Goal: Register for event/course

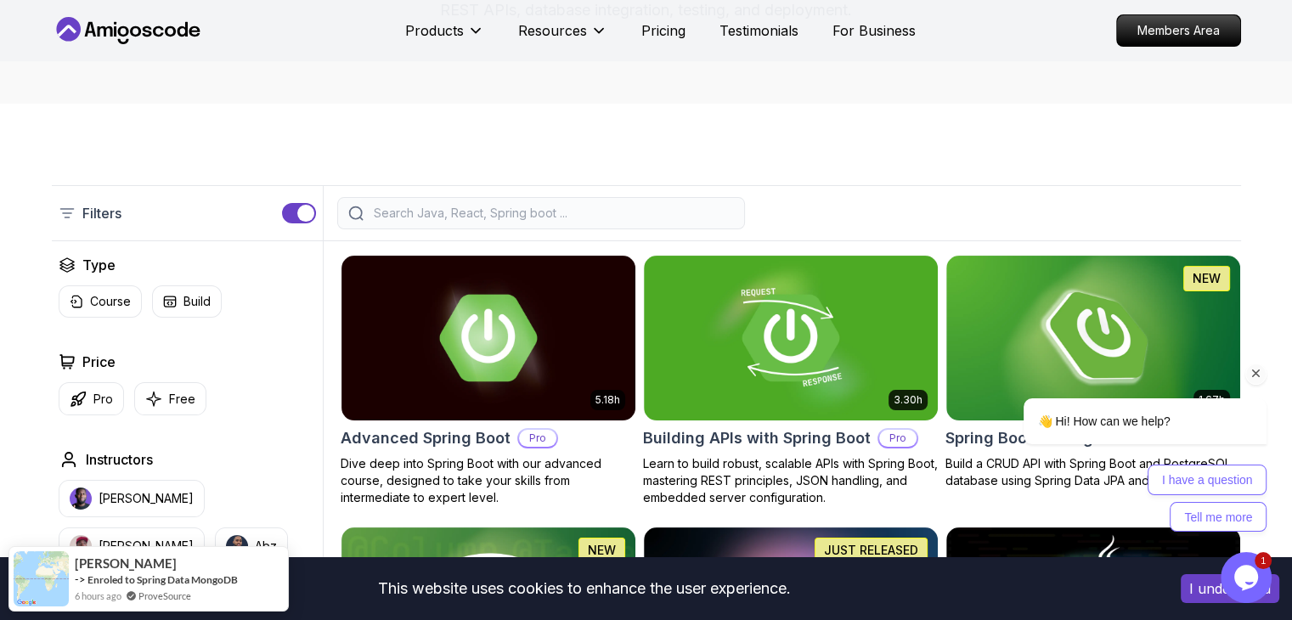
click at [1262, 381] on icon "Chat attention grabber" at bounding box center [1256, 373] width 15 height 15
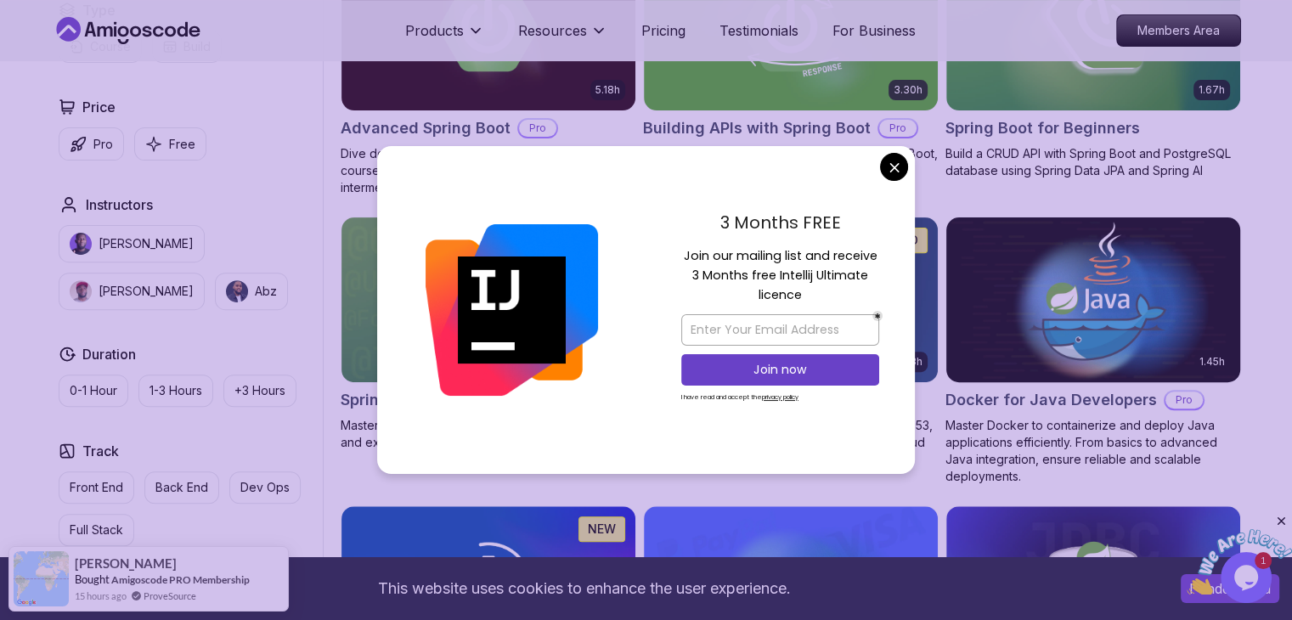
scroll to position [595, 0]
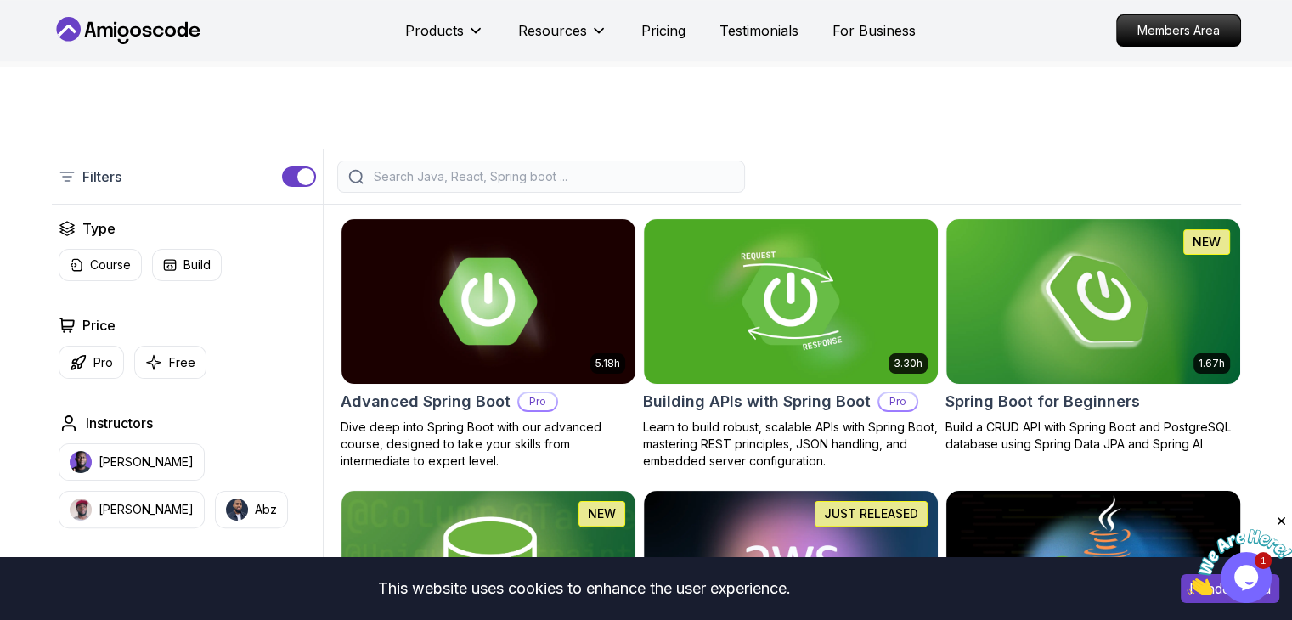
scroll to position [255, 0]
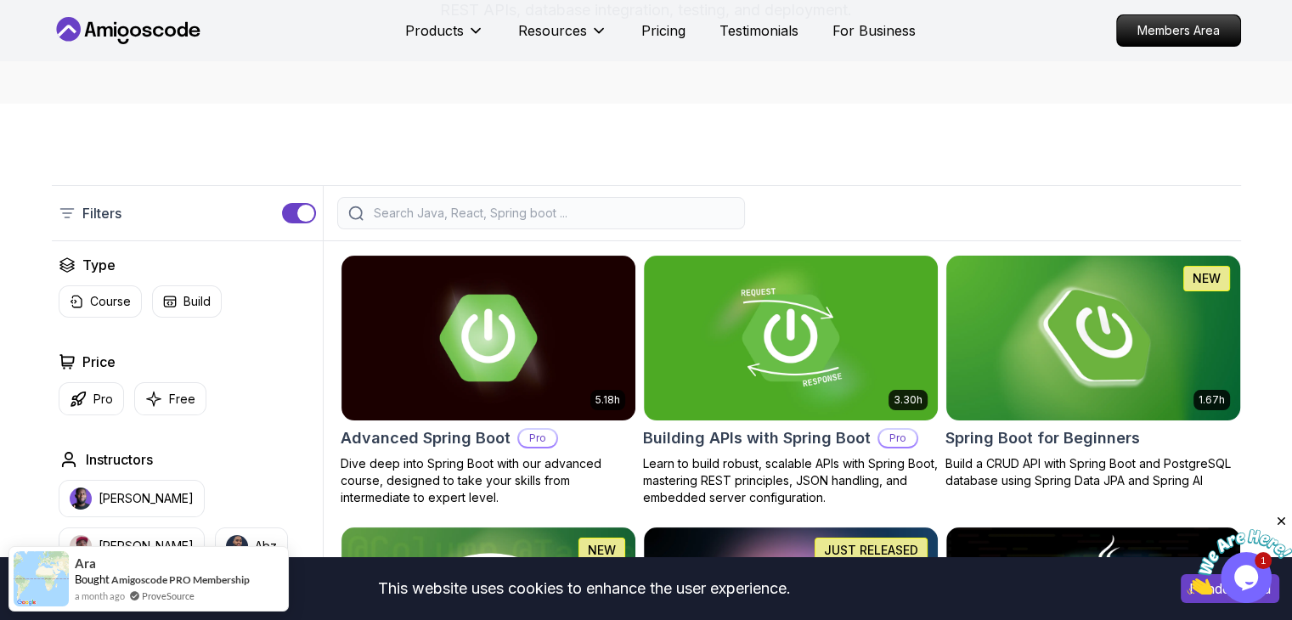
click at [1055, 375] on img at bounding box center [1093, 337] width 308 height 172
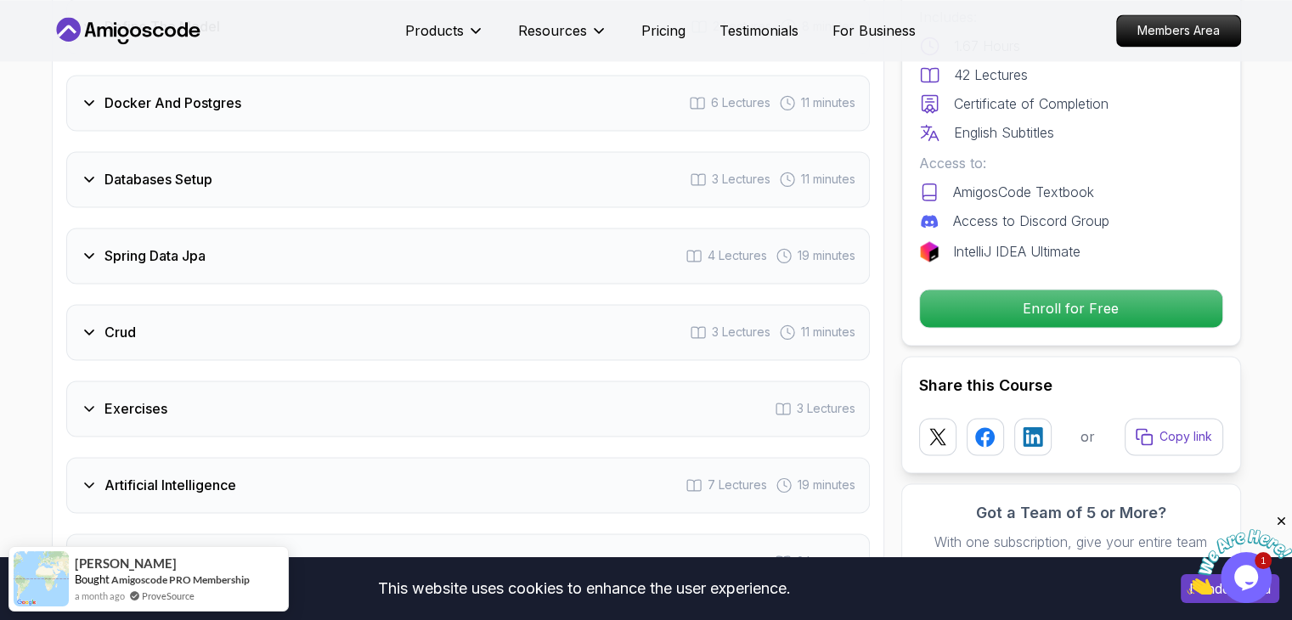
scroll to position [2209, 0]
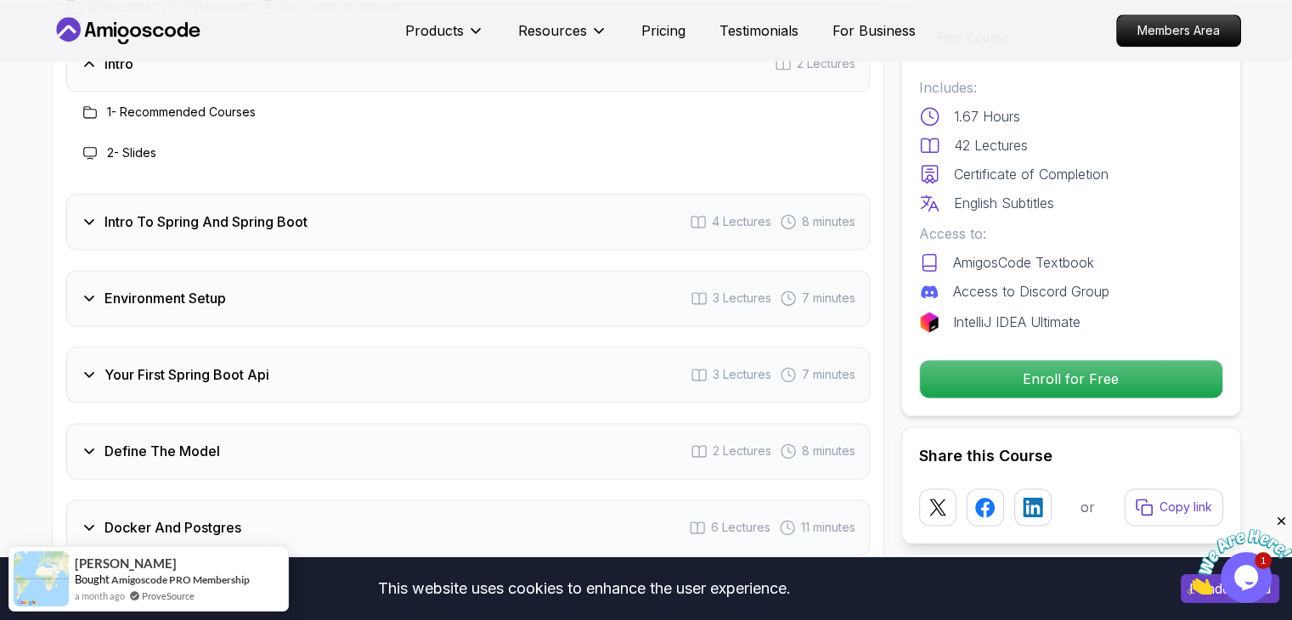
click at [462, 195] on div "Intro To Spring And Spring Boot 4 Lectures 8 minutes" at bounding box center [468, 222] width 804 height 56
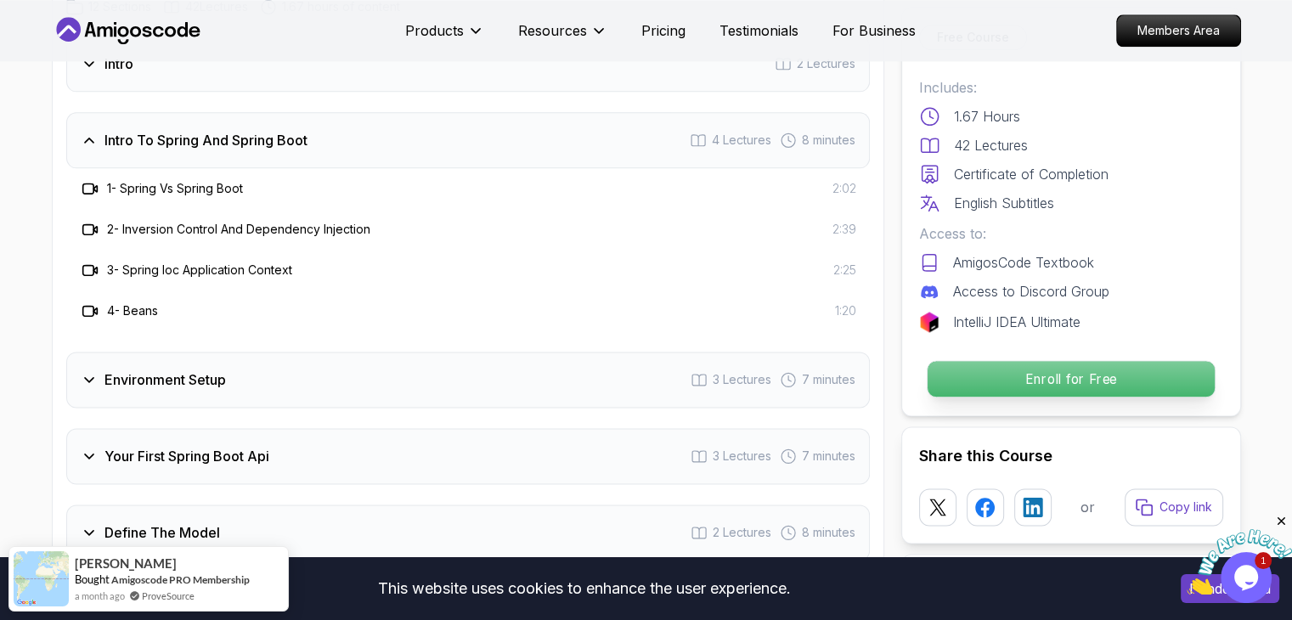
click at [1029, 371] on p "Enroll for Free" at bounding box center [1070, 379] width 287 height 36
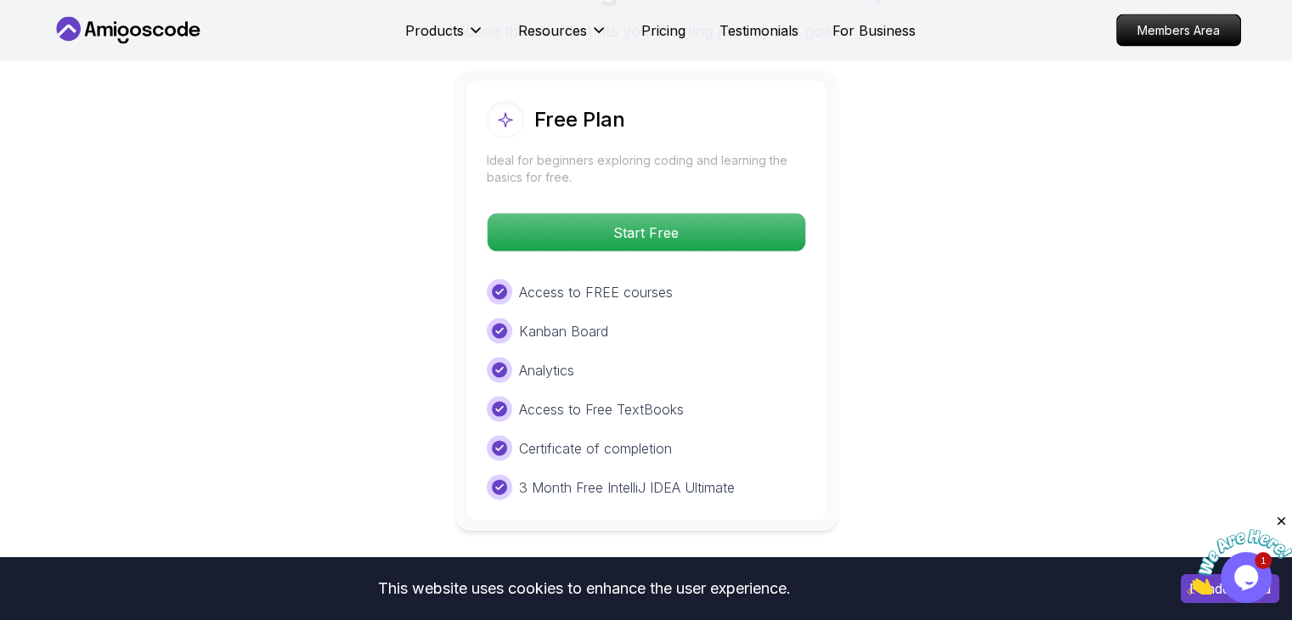
scroll to position [3667, 0]
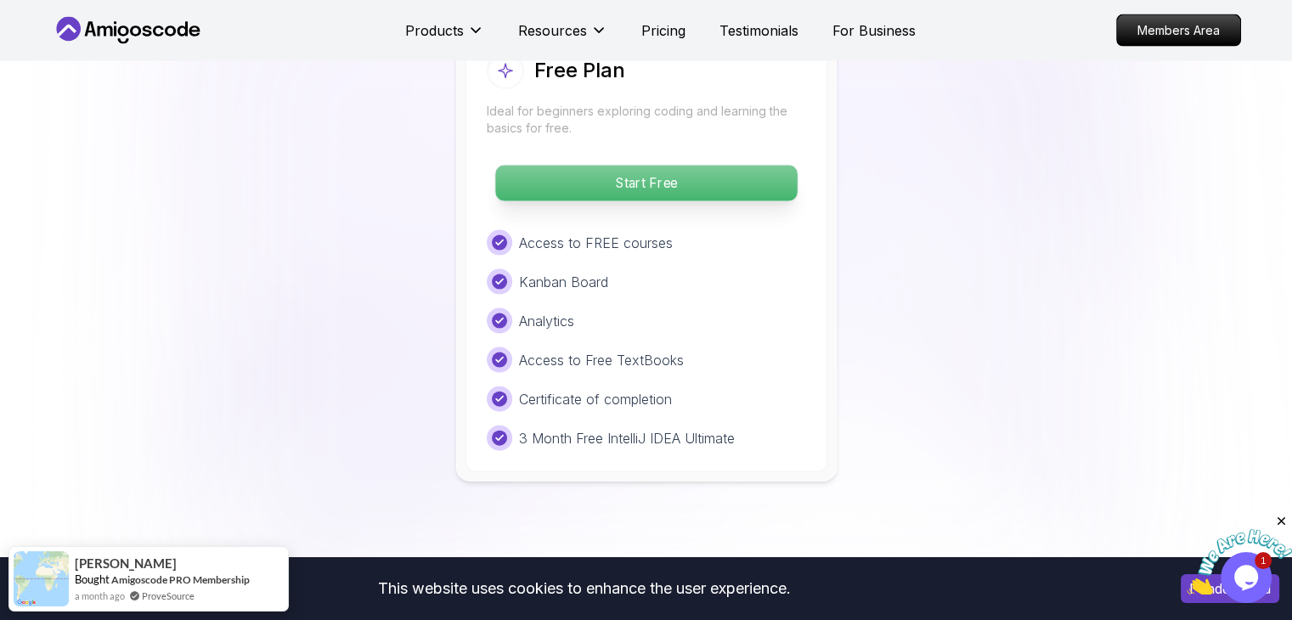
click at [692, 166] on p "Start Free" at bounding box center [646, 184] width 302 height 36
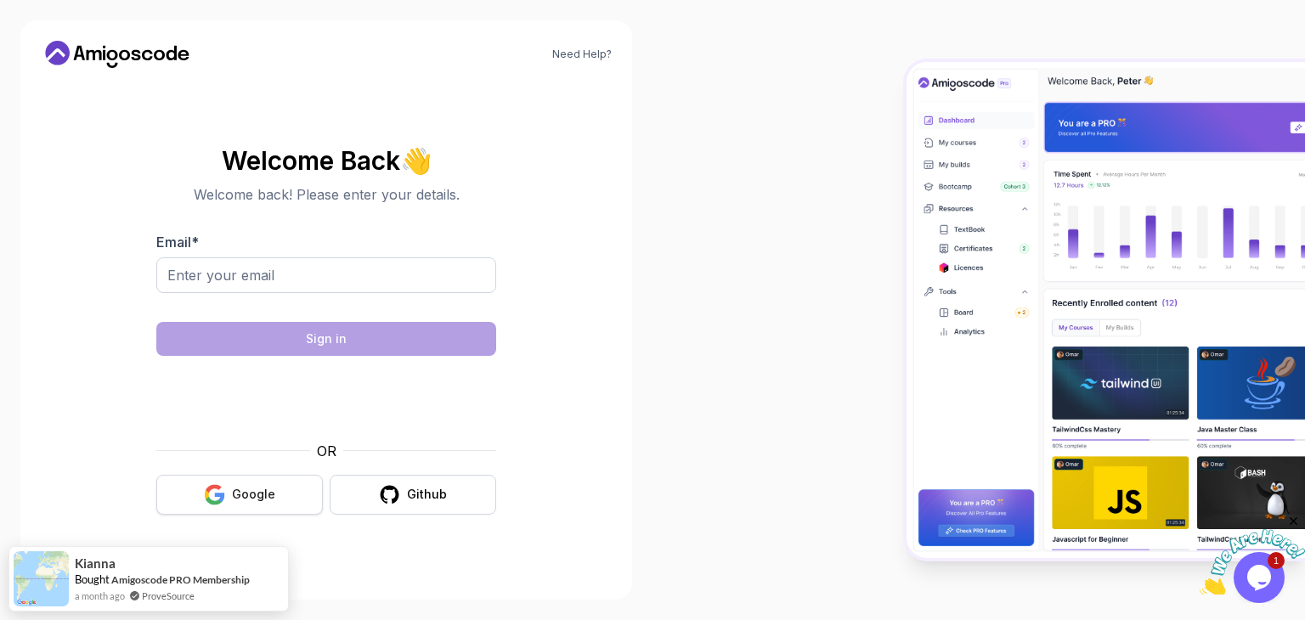
click at [265, 493] on div "Google" at bounding box center [253, 494] width 43 height 17
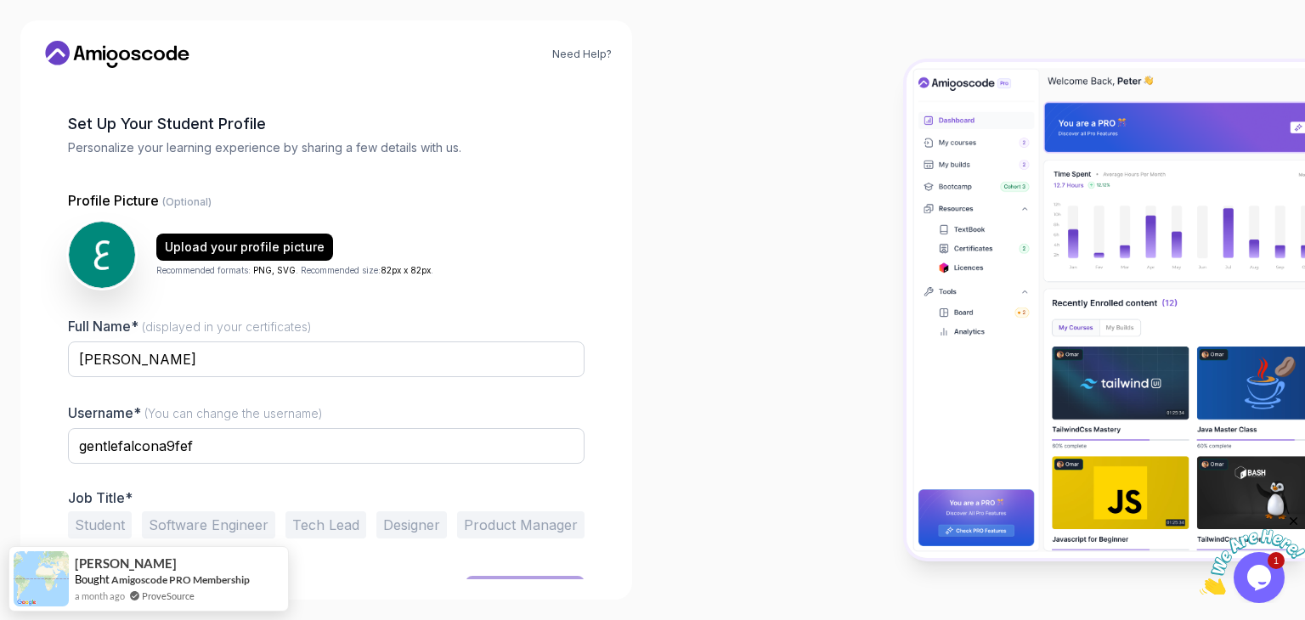
scroll to position [88, 0]
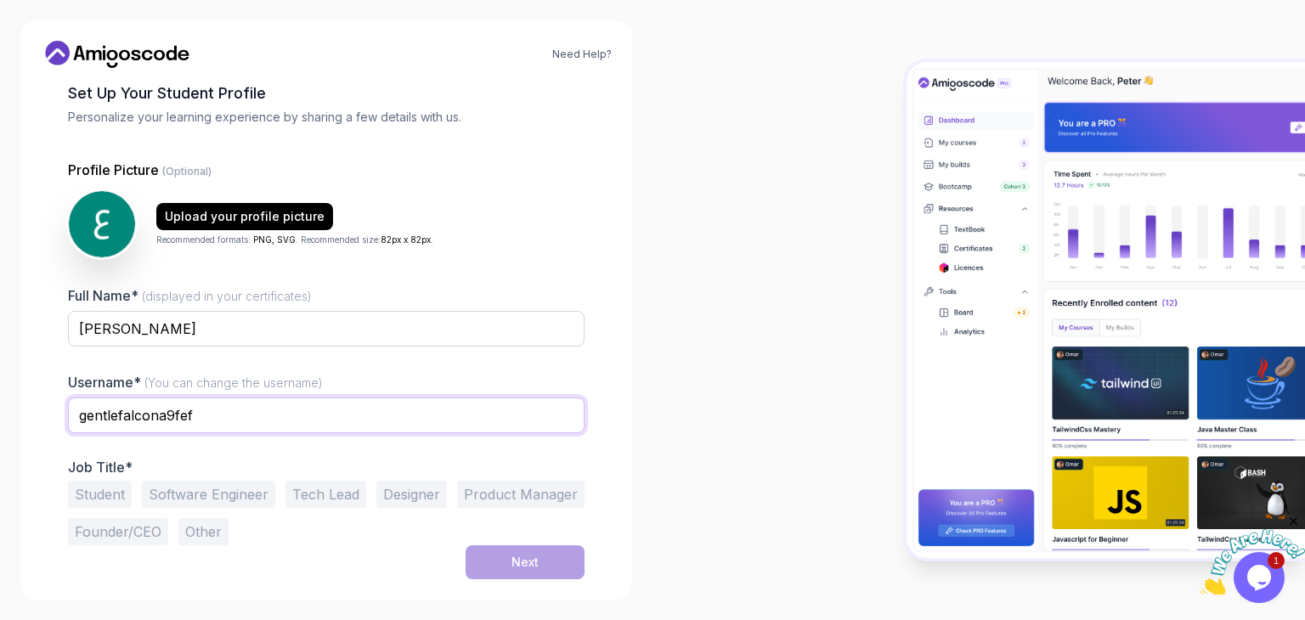
click at [263, 418] on input "gentlefalcona9fef" at bounding box center [326, 416] width 517 height 36
type input "خ"
type input "omeralharith"
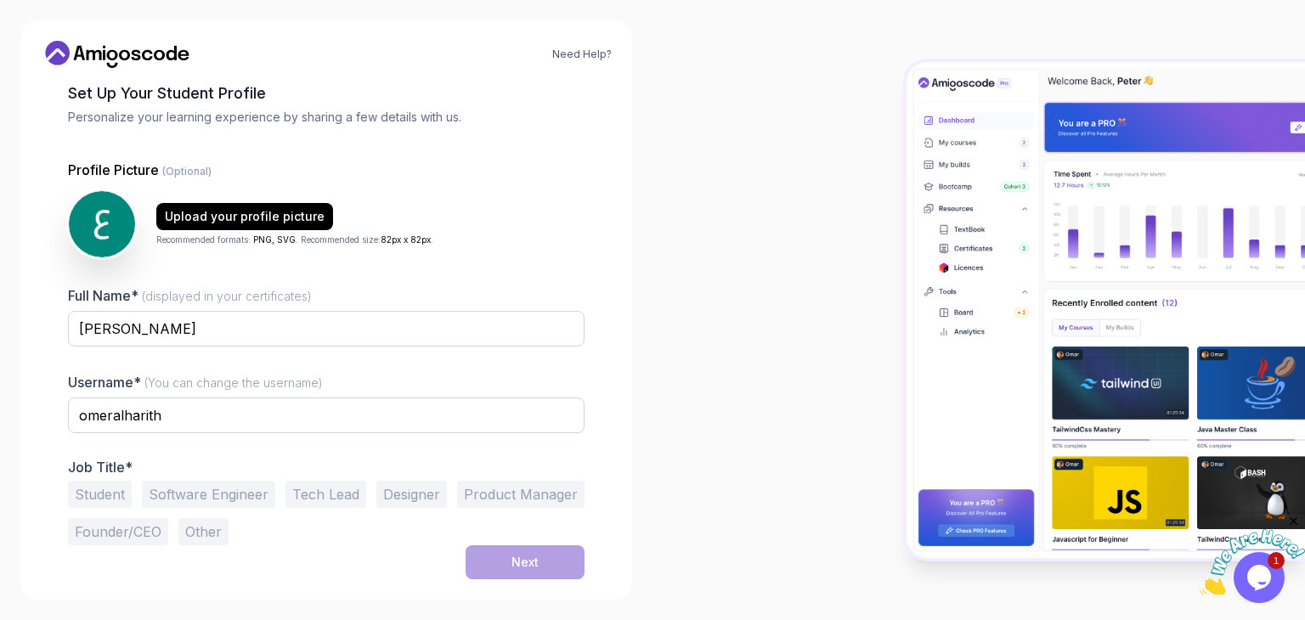
click at [202, 495] on button "Software Engineer" at bounding box center [208, 494] width 133 height 27
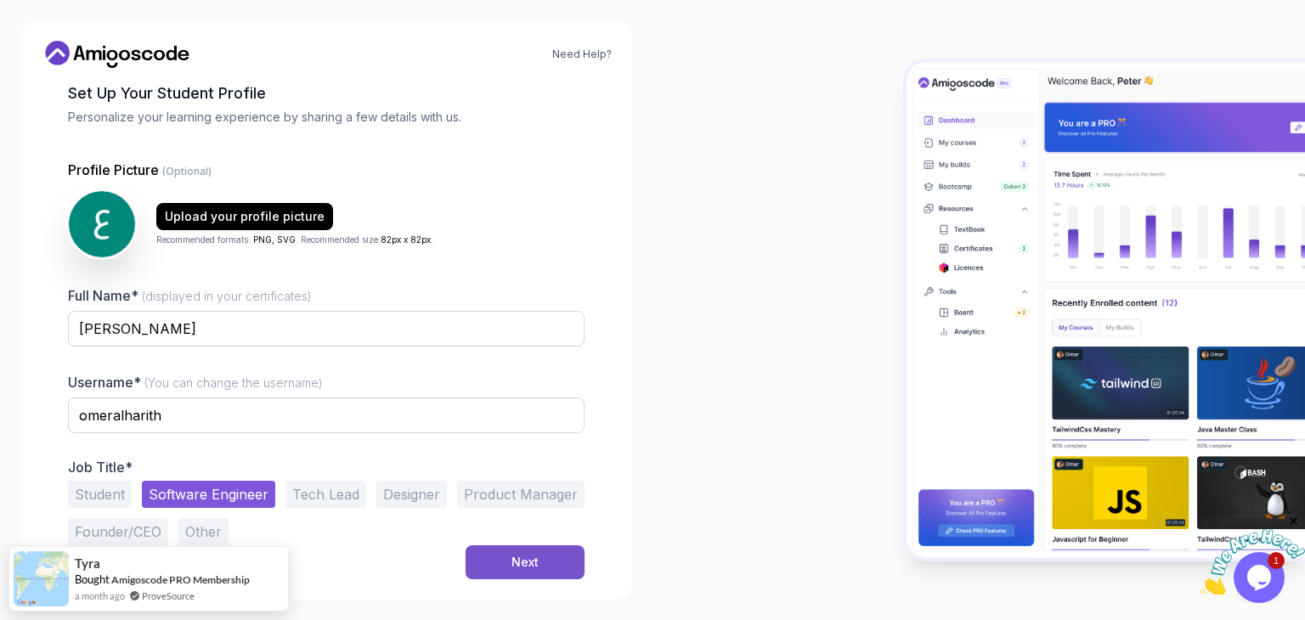
click at [498, 550] on button "Next" at bounding box center [525, 562] width 119 height 34
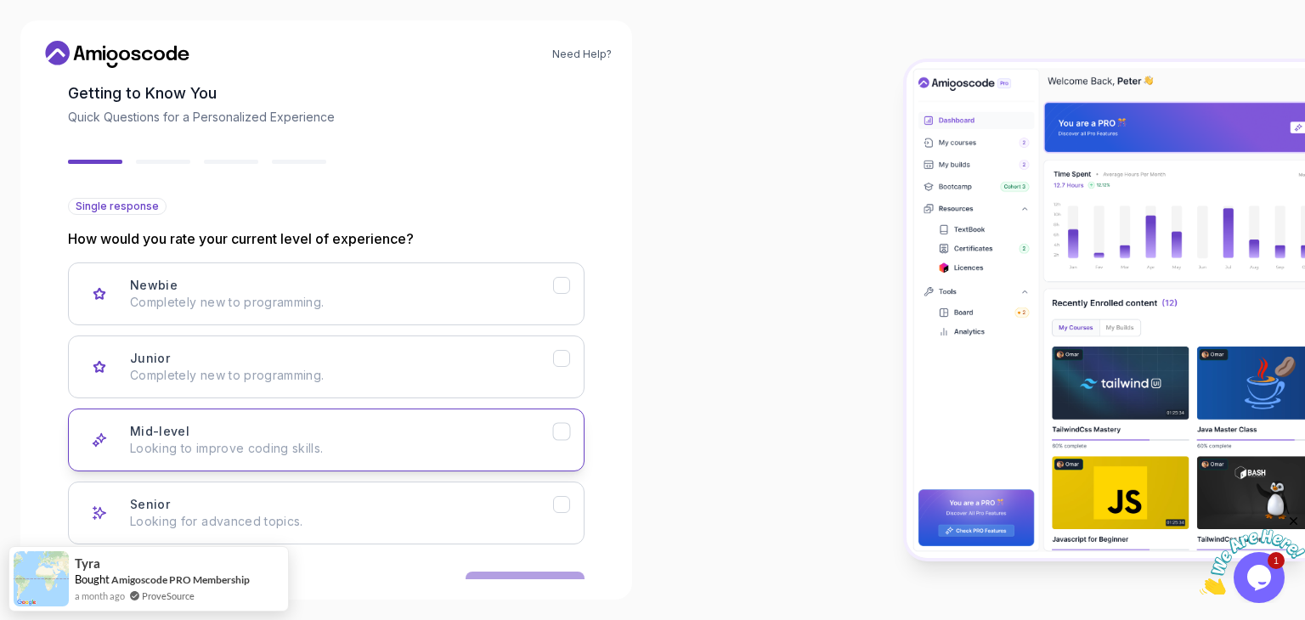
click at [559, 429] on icon "Mid-level" at bounding box center [562, 432] width 16 height 16
click at [524, 574] on button "Next" at bounding box center [525, 589] width 119 height 34
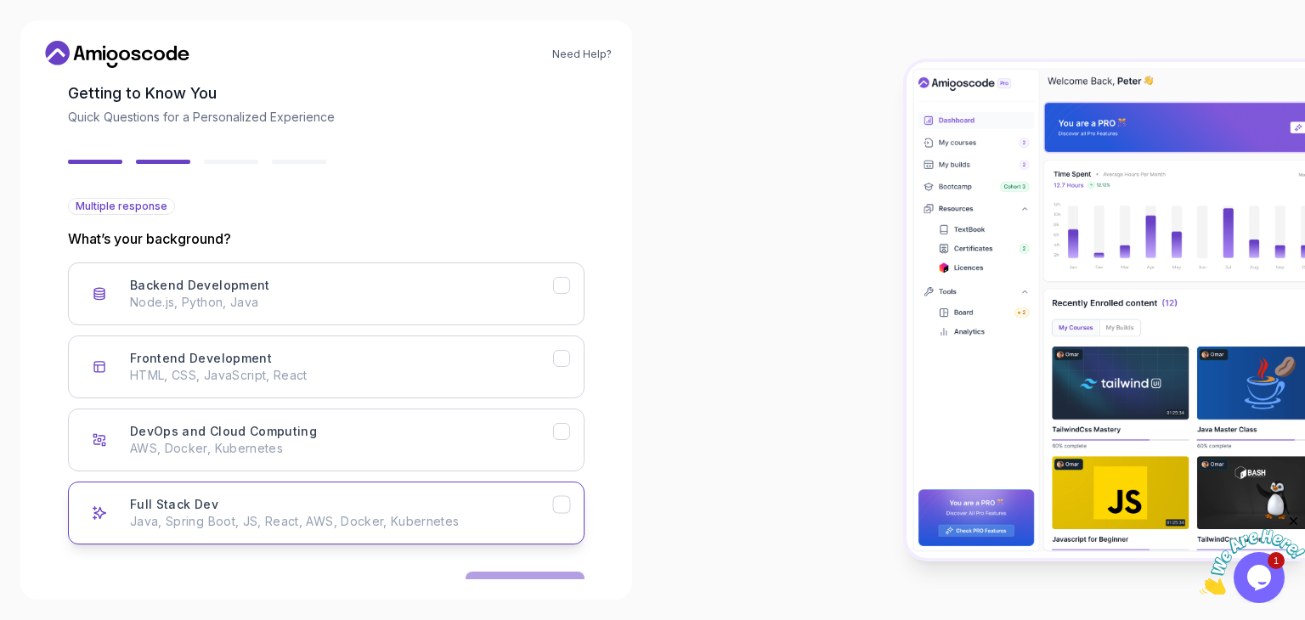
click at [571, 494] on button "Full Stack Dev Java, Spring Boot, JS, React, AWS, Docker, Kubernetes" at bounding box center [326, 513] width 517 height 63
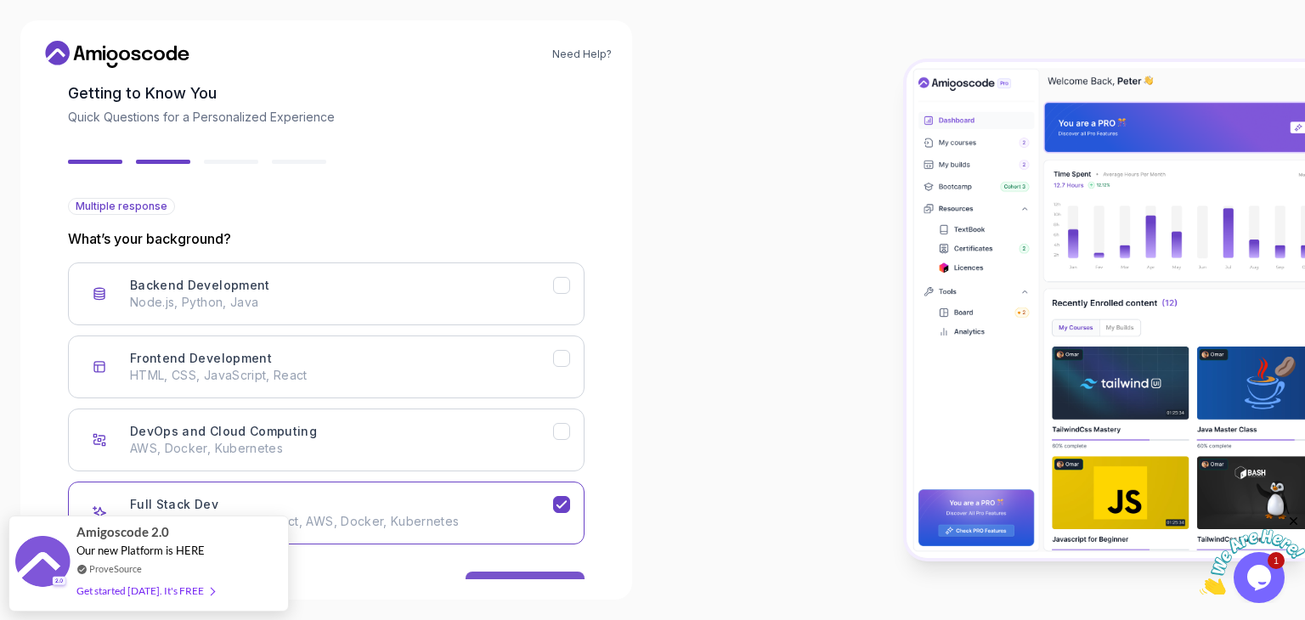
click at [544, 572] on button "Next" at bounding box center [525, 589] width 119 height 34
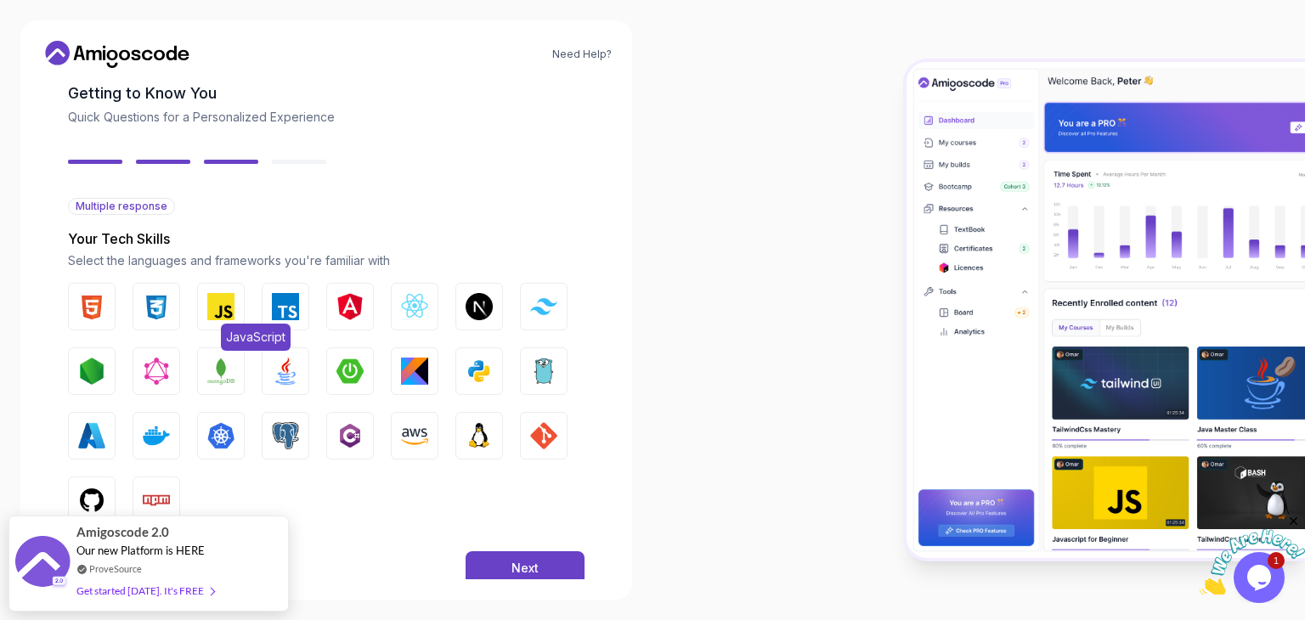
click at [209, 305] on img "button" at bounding box center [220, 306] width 27 height 27
click at [163, 311] on img "button" at bounding box center [156, 306] width 27 height 27
click at [119, 308] on div "HTML CSS JavaScript TypeScript Angular React.js Next.js Tailwind CSS Node.js Gr…" at bounding box center [326, 403] width 517 height 241
click at [94, 317] on img "button" at bounding box center [91, 306] width 27 height 27
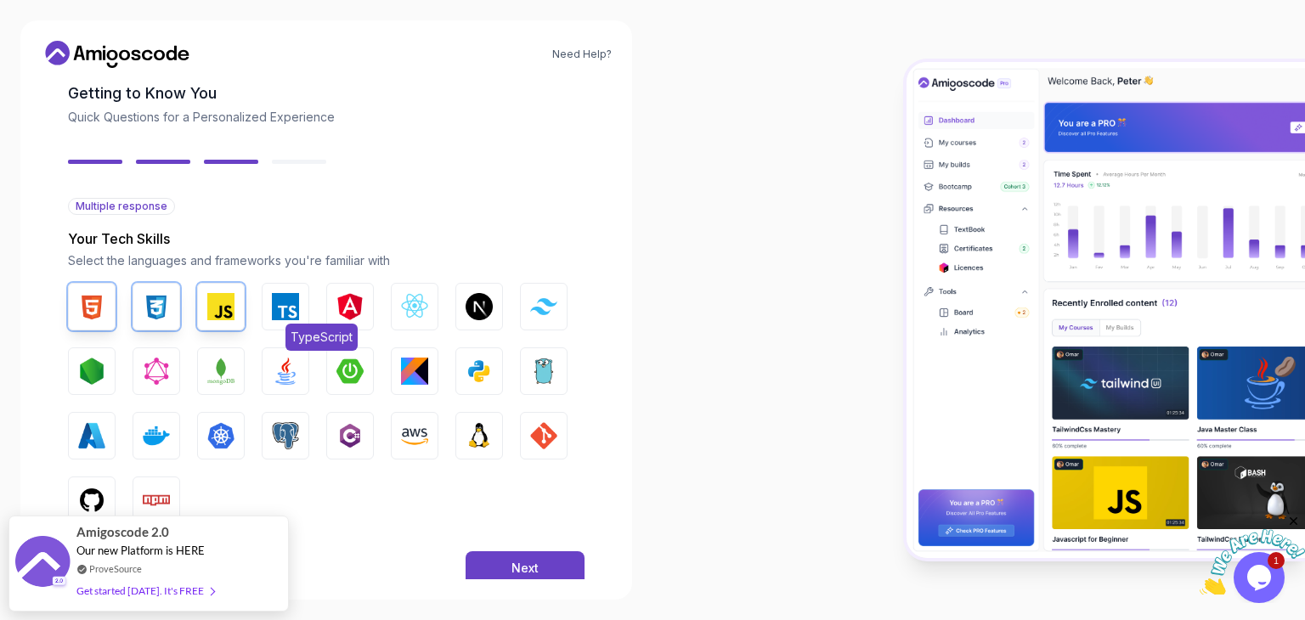
click at [296, 298] on img "button" at bounding box center [285, 306] width 27 height 27
click at [346, 303] on img "button" at bounding box center [349, 306] width 27 height 27
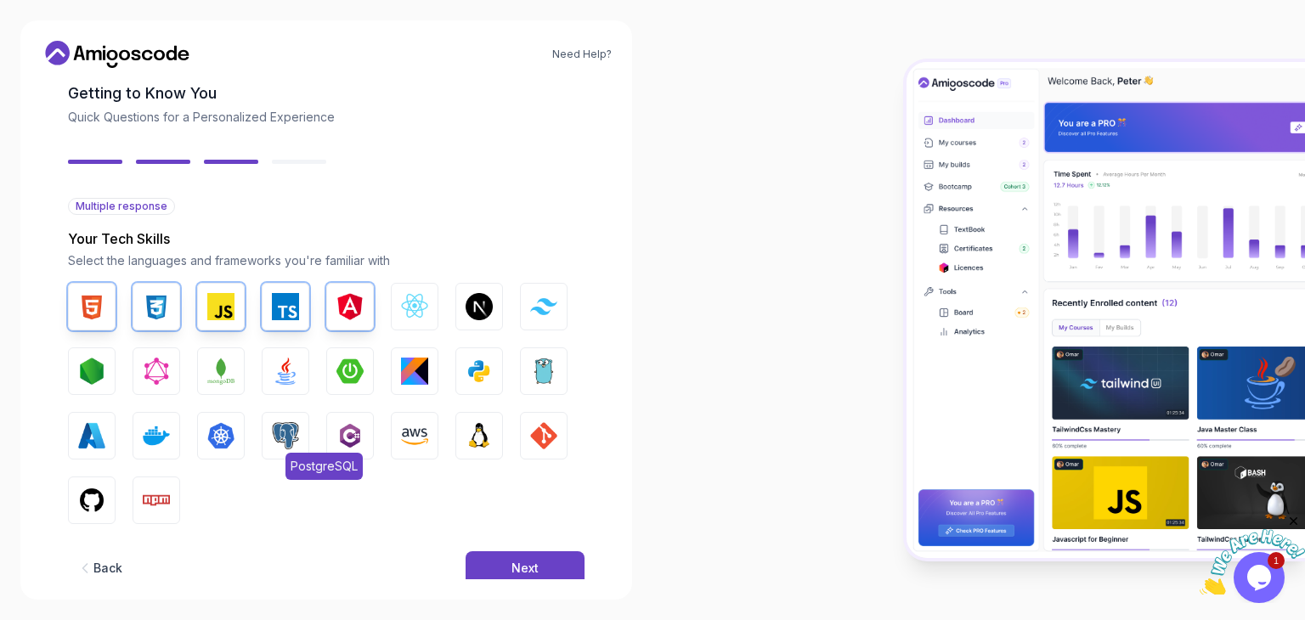
click at [287, 433] on img "button" at bounding box center [285, 435] width 27 height 27
click at [150, 444] on img "button" at bounding box center [156, 435] width 27 height 27
click at [76, 500] on button "GitHub" at bounding box center [92, 501] width 48 height 48
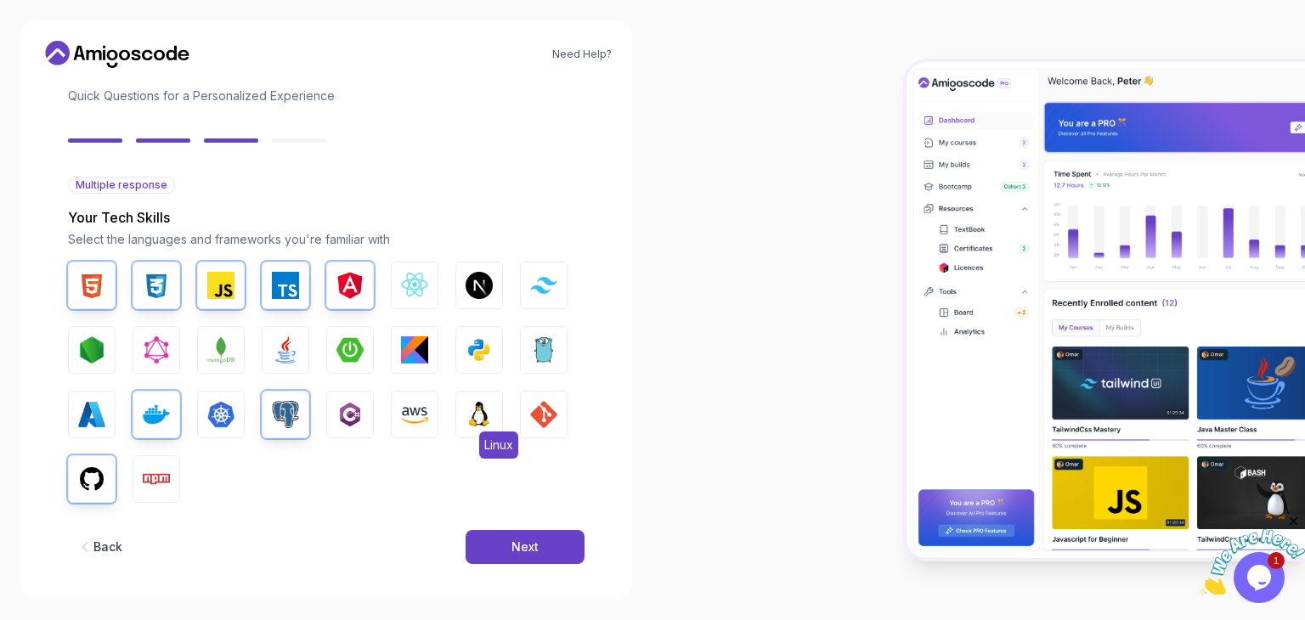
scroll to position [121, 0]
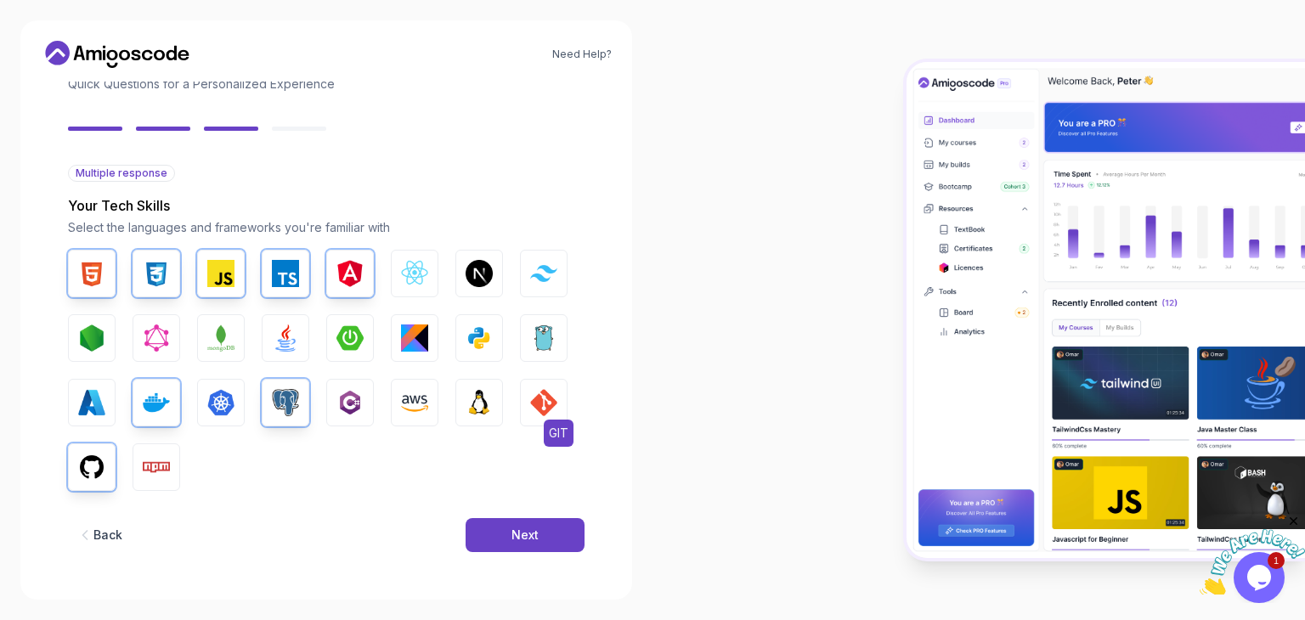
click at [550, 418] on button "GIT" at bounding box center [544, 403] width 48 height 48
click at [288, 345] on img "button" at bounding box center [285, 338] width 27 height 27
click at [500, 536] on button "Next" at bounding box center [525, 535] width 119 height 34
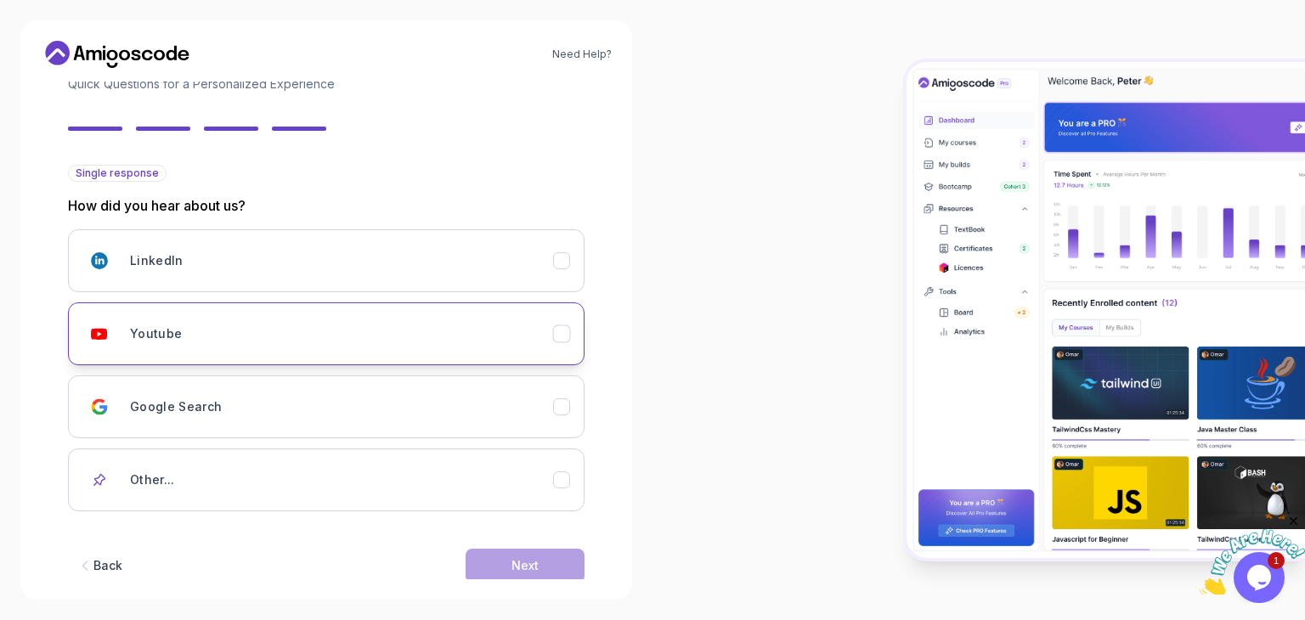
click at [545, 327] on div "Youtube" at bounding box center [341, 334] width 423 height 34
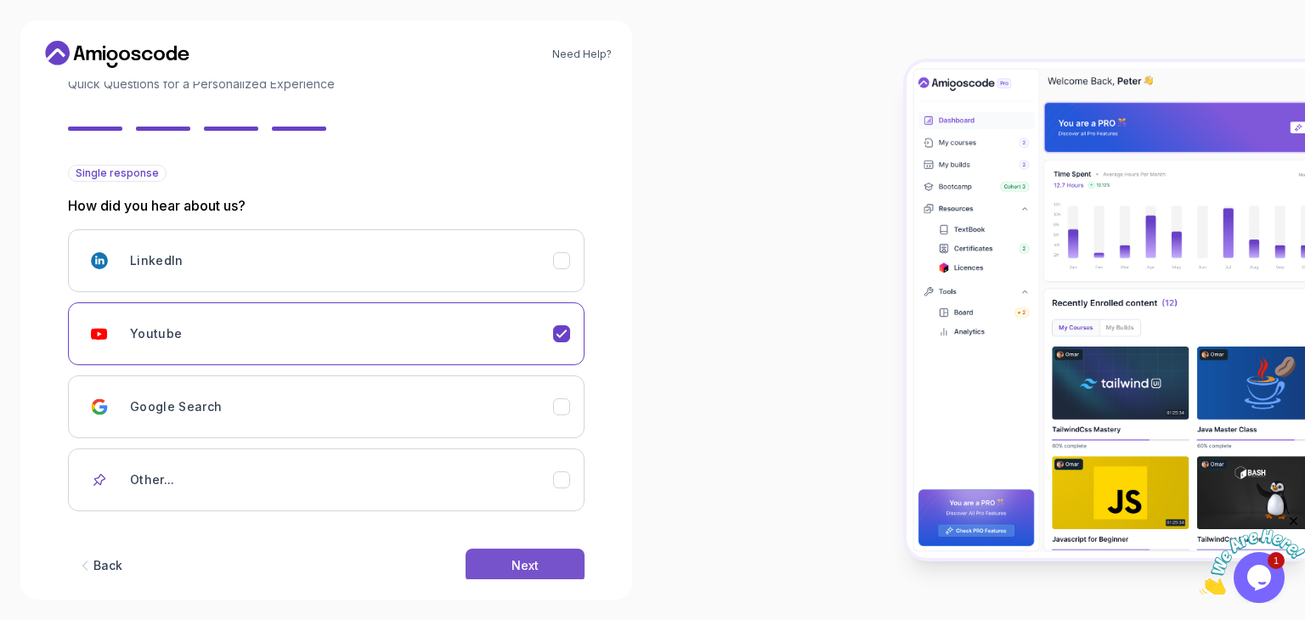
click at [516, 558] on div "Next" at bounding box center [524, 565] width 27 height 17
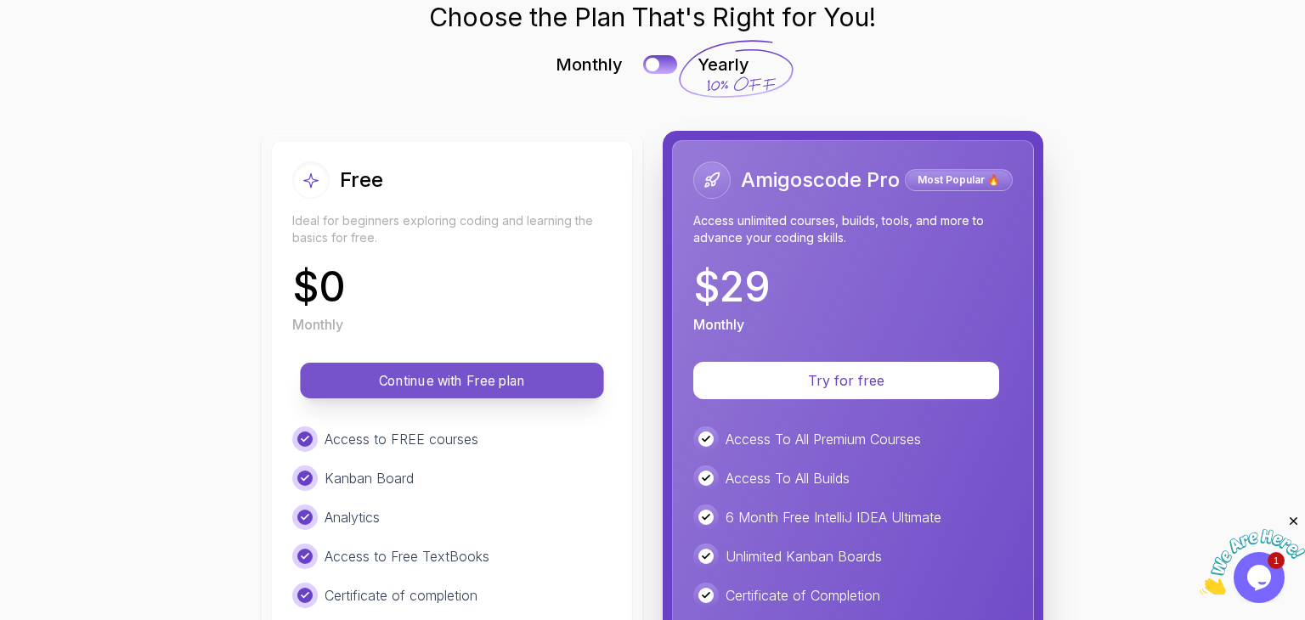
scroll to position [255, 0]
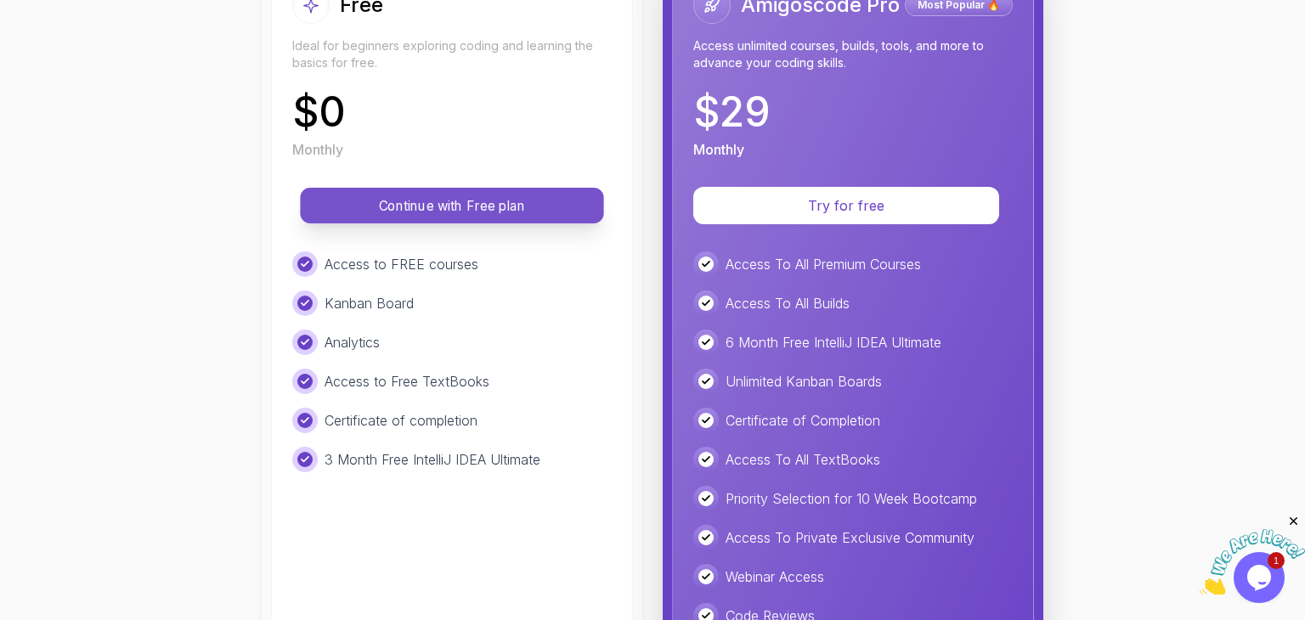
click at [435, 208] on p "Continue with Free plan" at bounding box center [451, 206] width 265 height 20
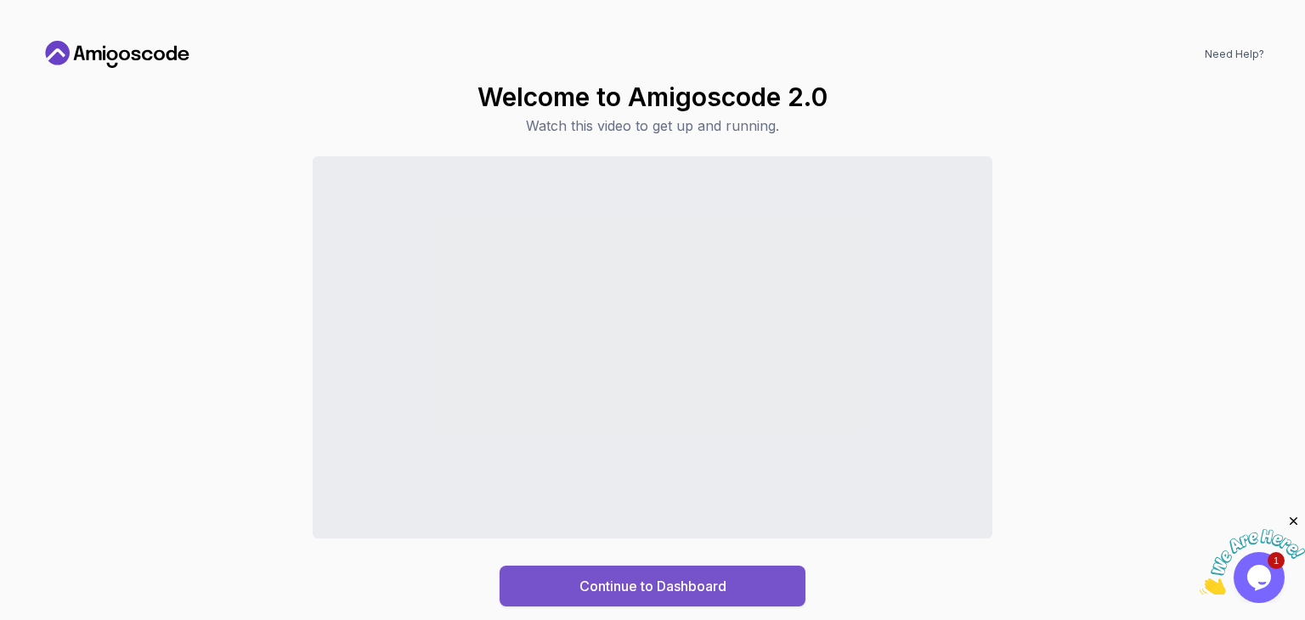
click at [584, 578] on div "Continue to Dashboard" at bounding box center [652, 586] width 147 height 20
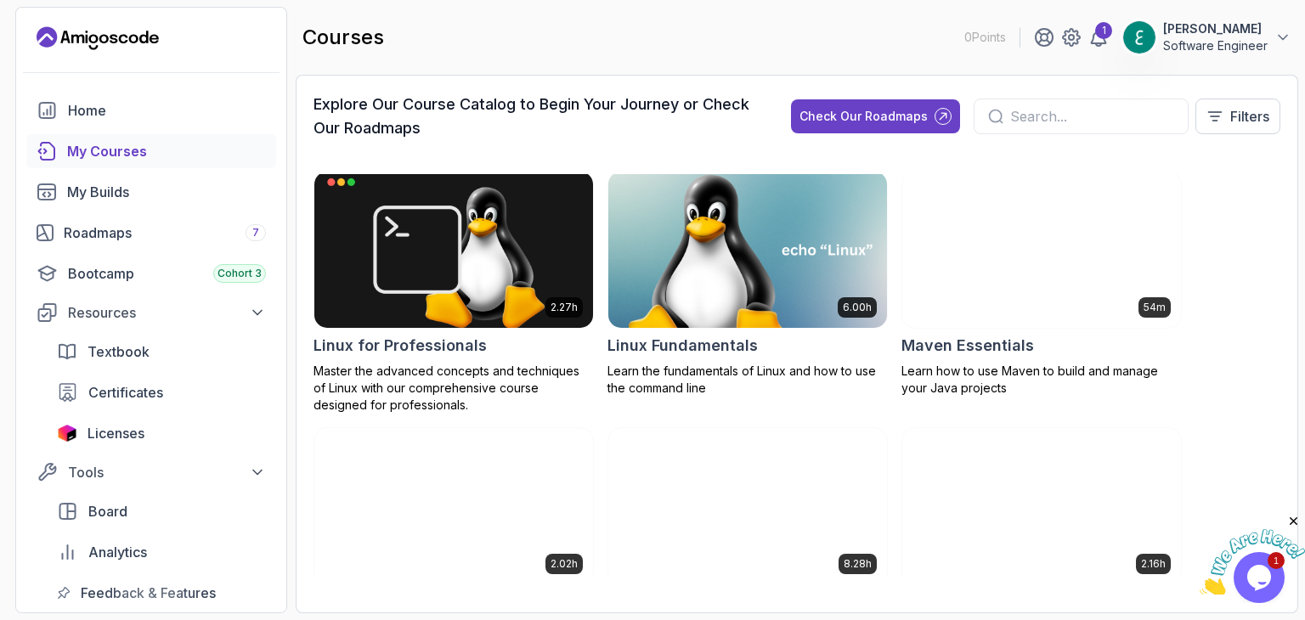
scroll to position [2888, 0]
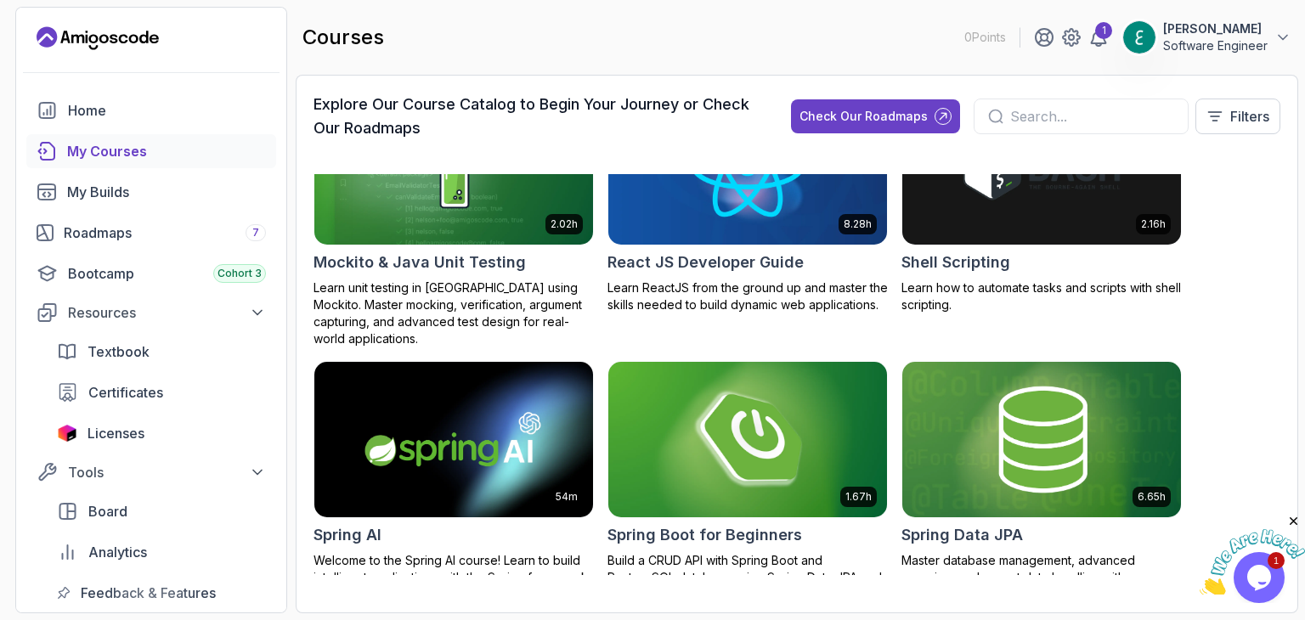
click at [695, 421] on img at bounding box center [747, 440] width 292 height 164
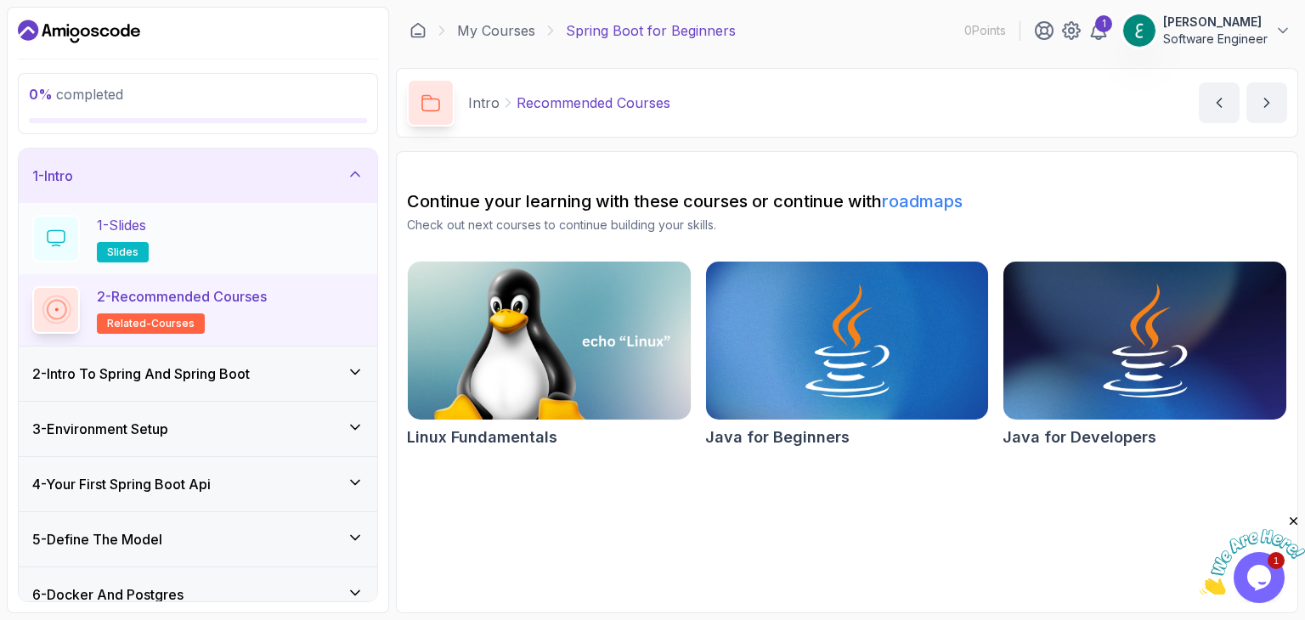
click at [146, 225] on p "1 - Slides" at bounding box center [121, 225] width 49 height 20
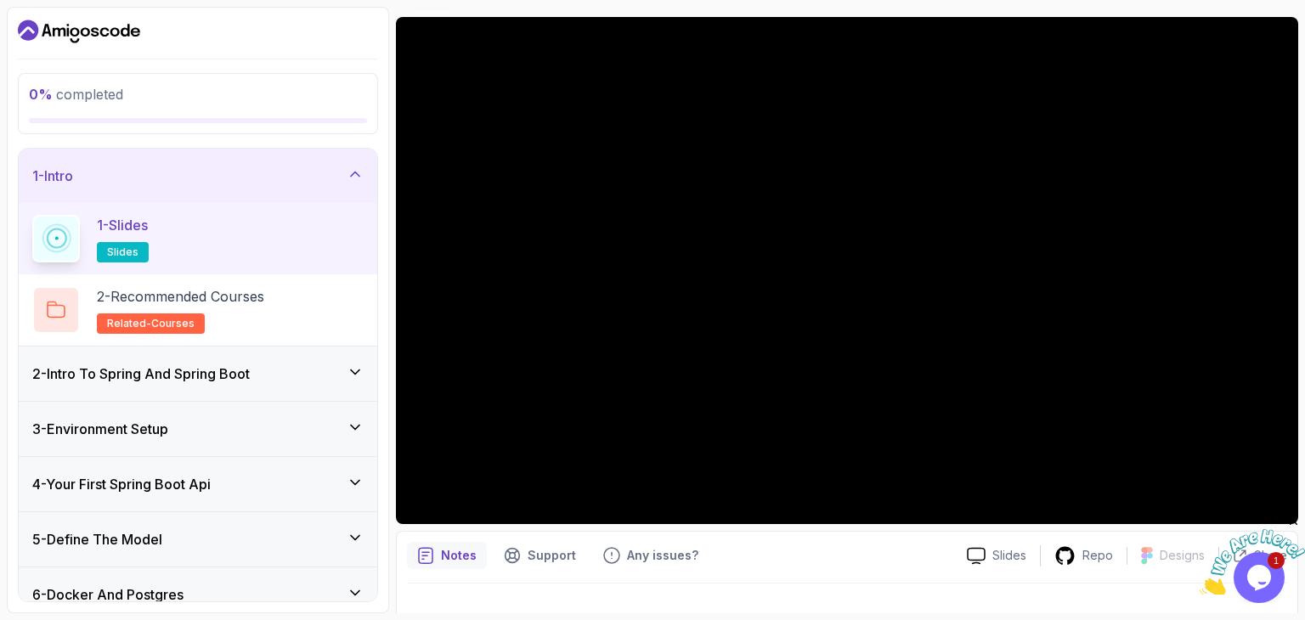
scroll to position [163, 0]
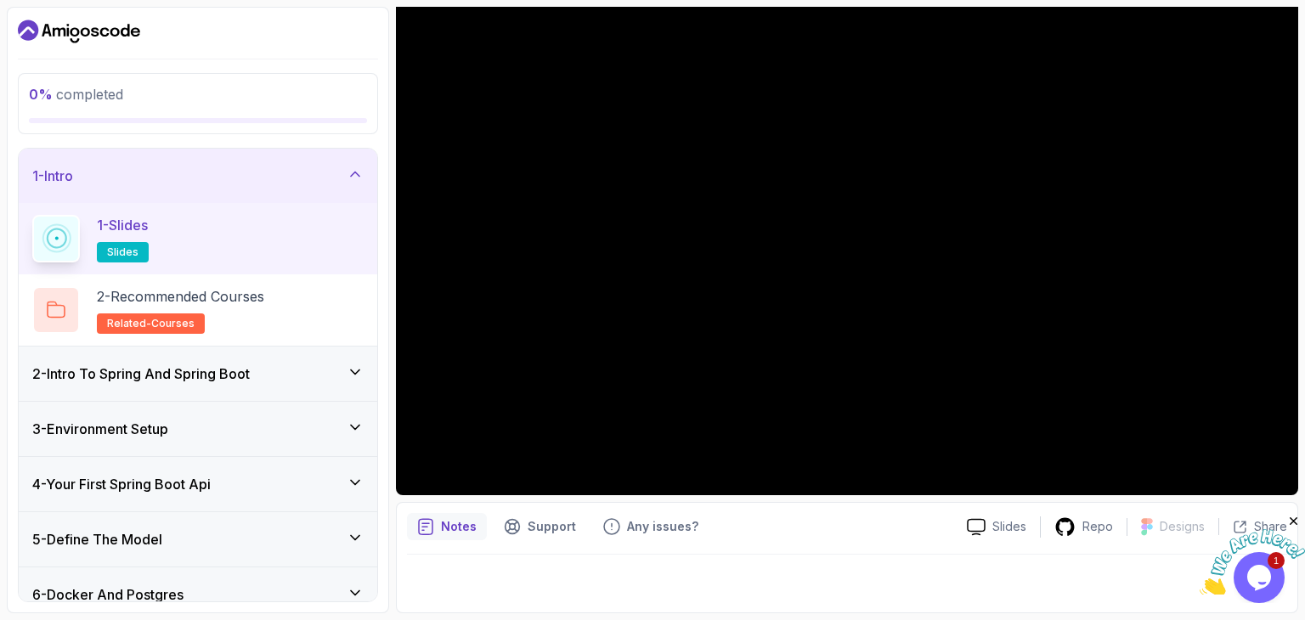
click at [350, 366] on icon at bounding box center [355, 372] width 17 height 17
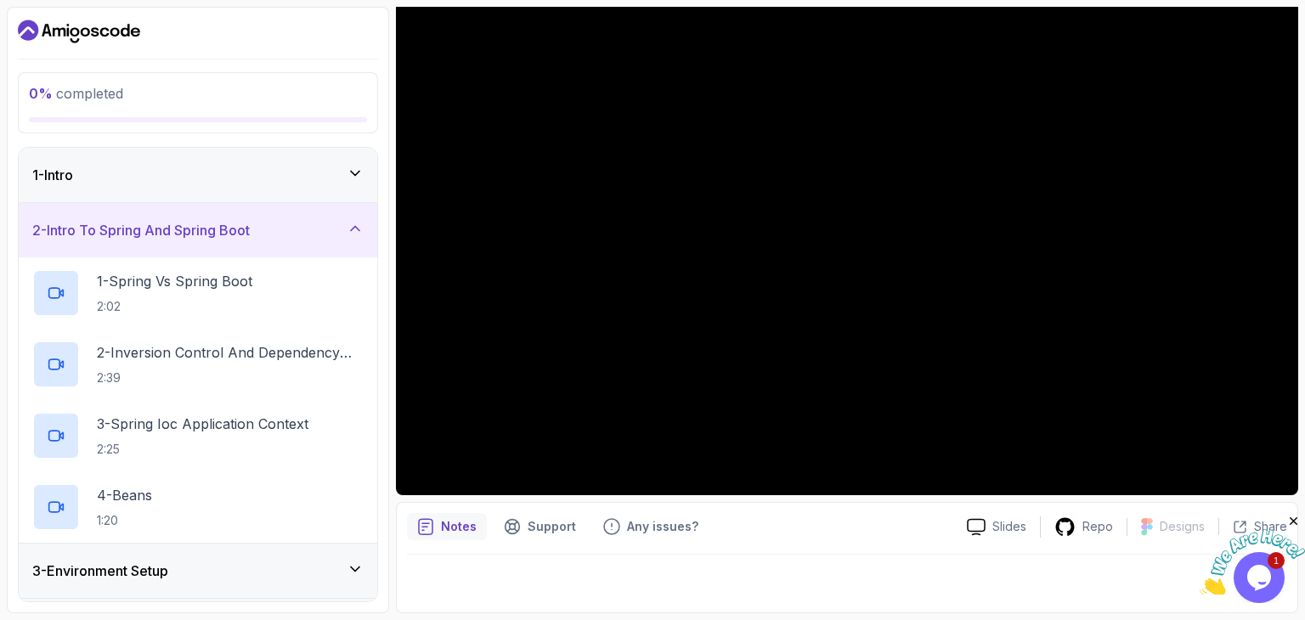
click at [352, 174] on icon at bounding box center [355, 173] width 17 height 17
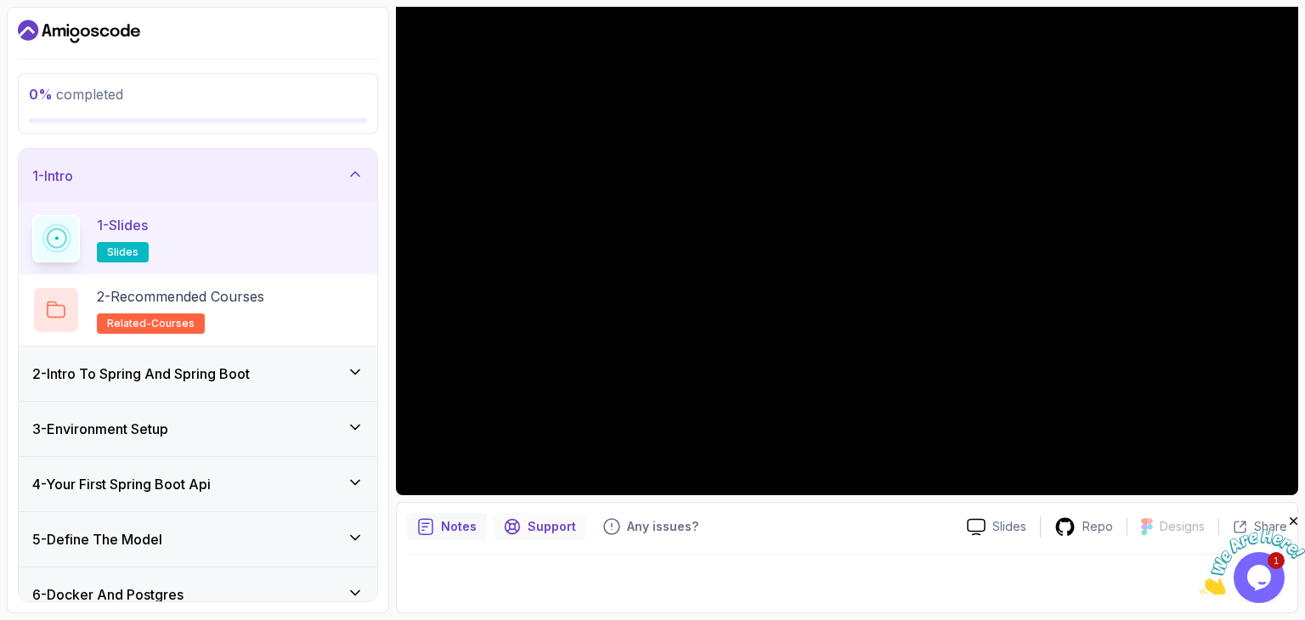
click at [528, 527] on p "Support" at bounding box center [552, 526] width 48 height 17
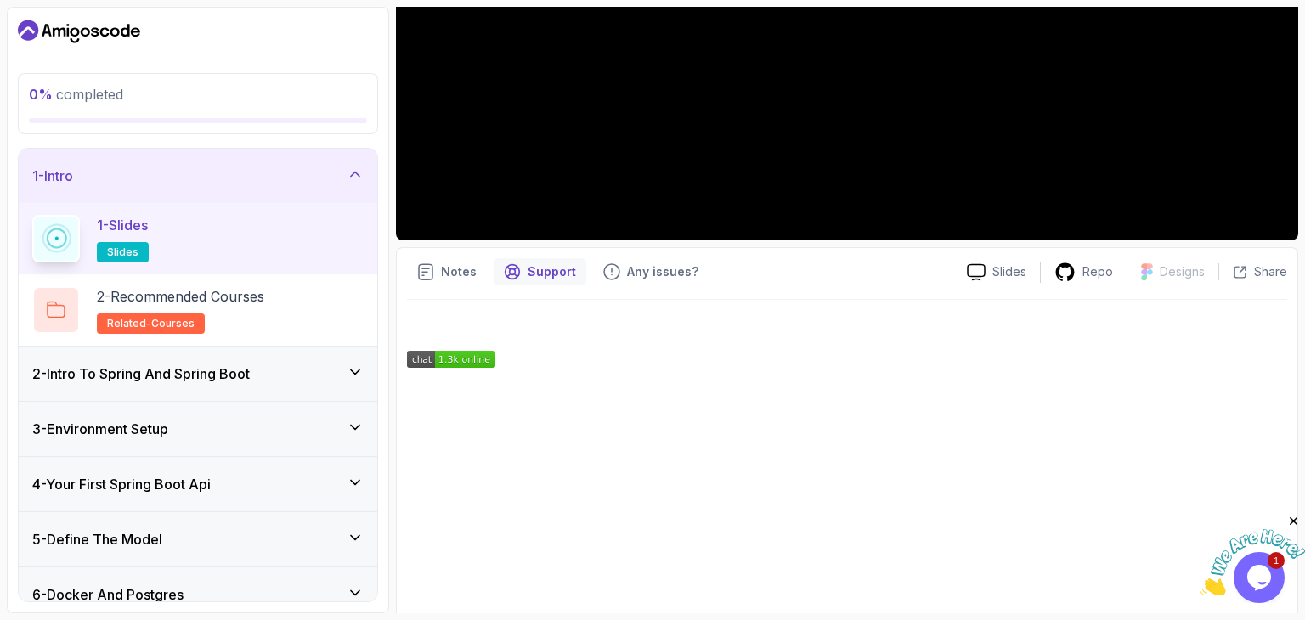
scroll to position [489, 0]
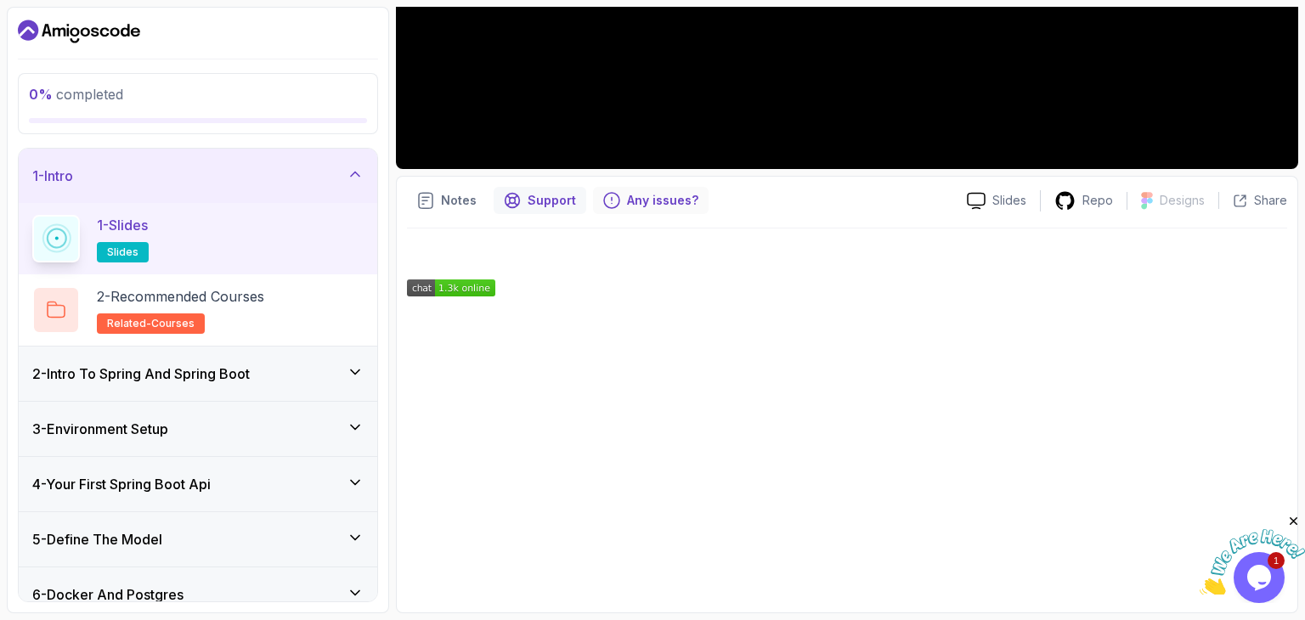
click at [653, 198] on p "Any issues?" at bounding box center [662, 200] width 71 height 17
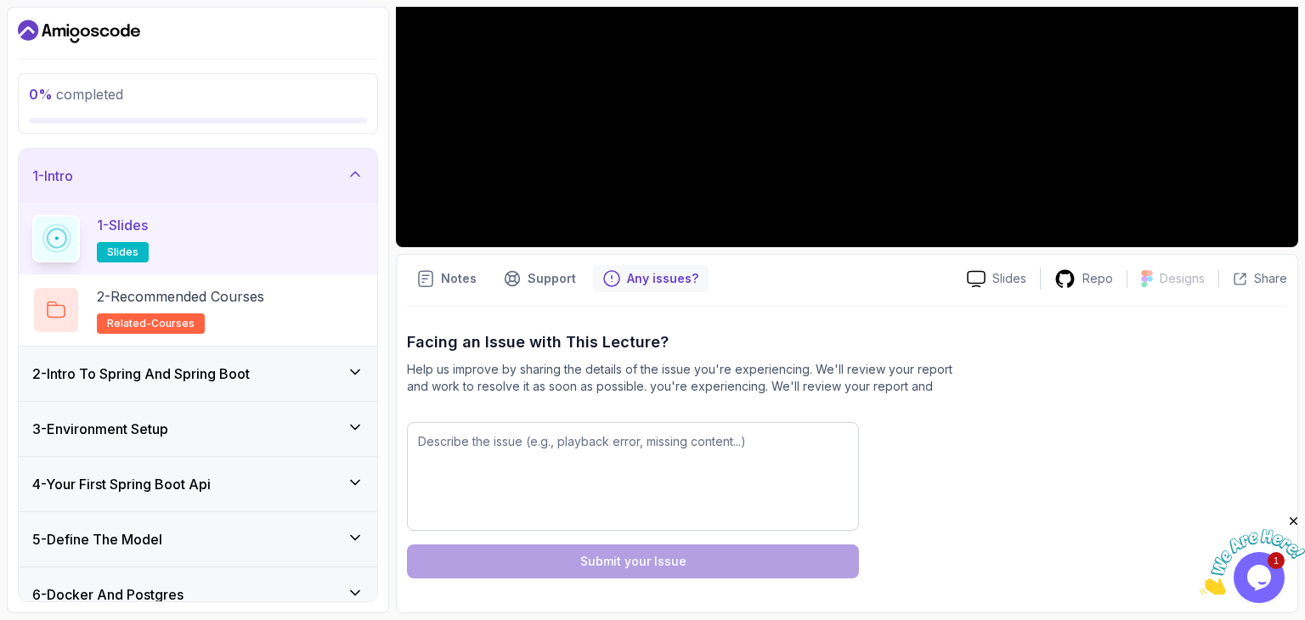
scroll to position [411, 0]
click at [459, 278] on p "Notes" at bounding box center [459, 278] width 36 height 17
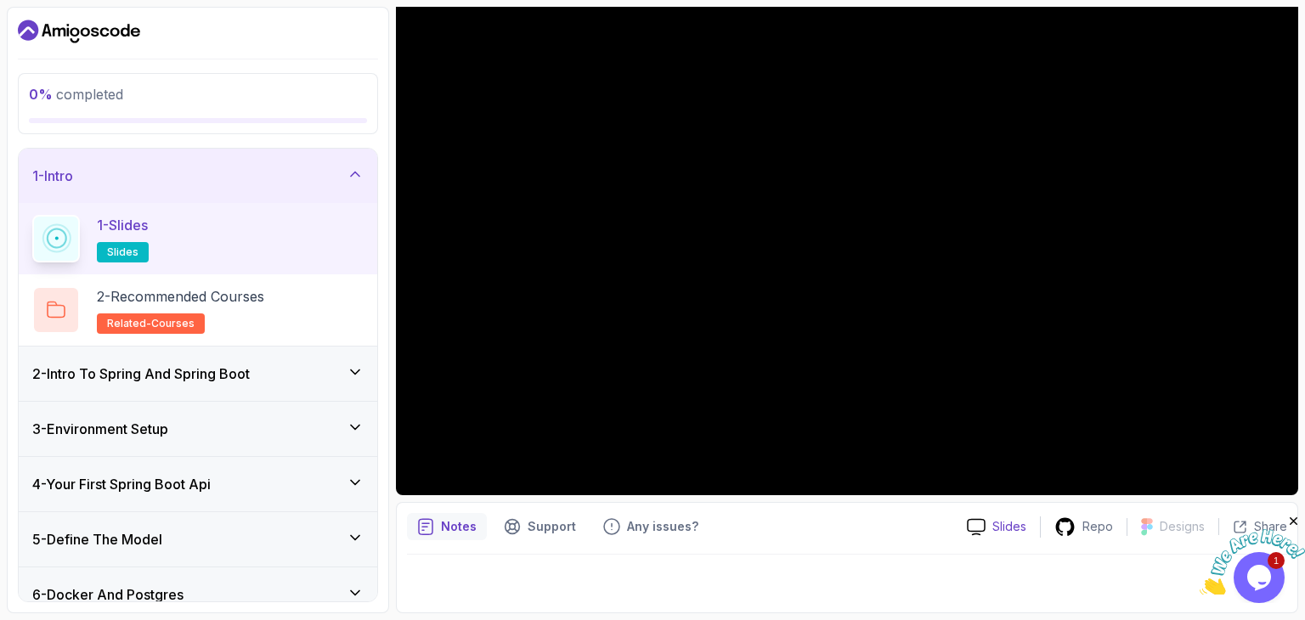
click at [1004, 524] on p "Slides" at bounding box center [1009, 526] width 34 height 17
click at [1016, 528] on p "Slides" at bounding box center [1009, 526] width 34 height 17
click at [241, 289] on p "2 - Recommended Courses" at bounding box center [180, 296] width 167 height 20
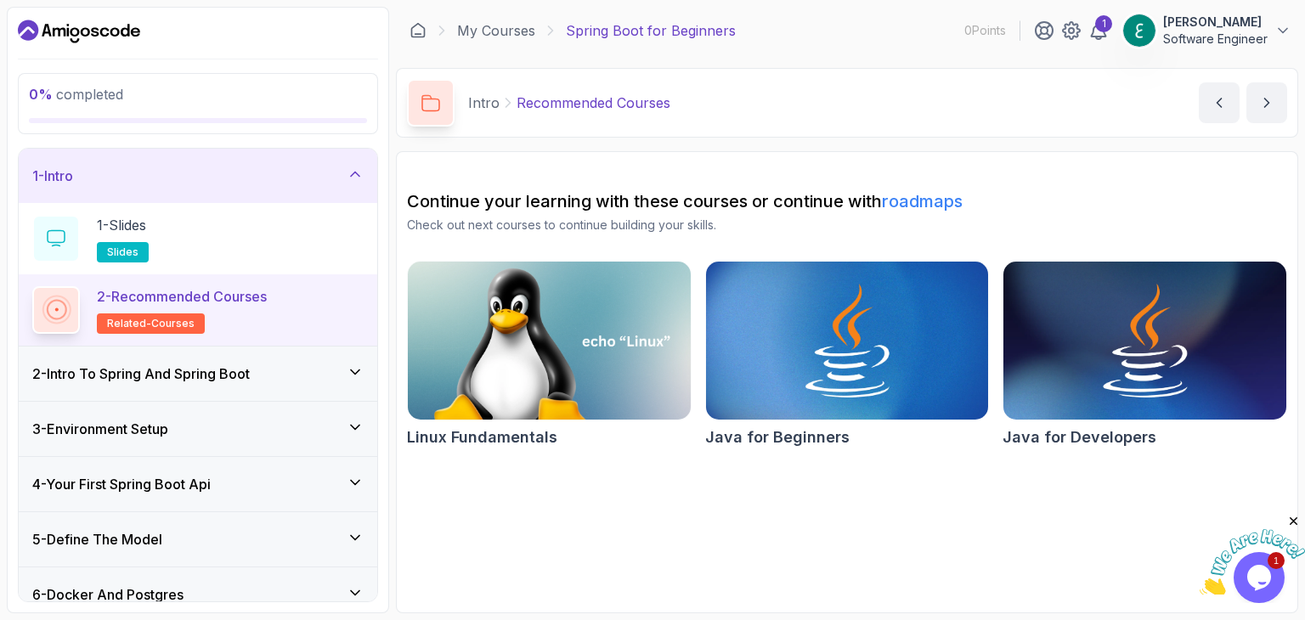
click at [180, 375] on h3 "2 - Intro To Spring And Spring Boot" at bounding box center [140, 374] width 217 height 20
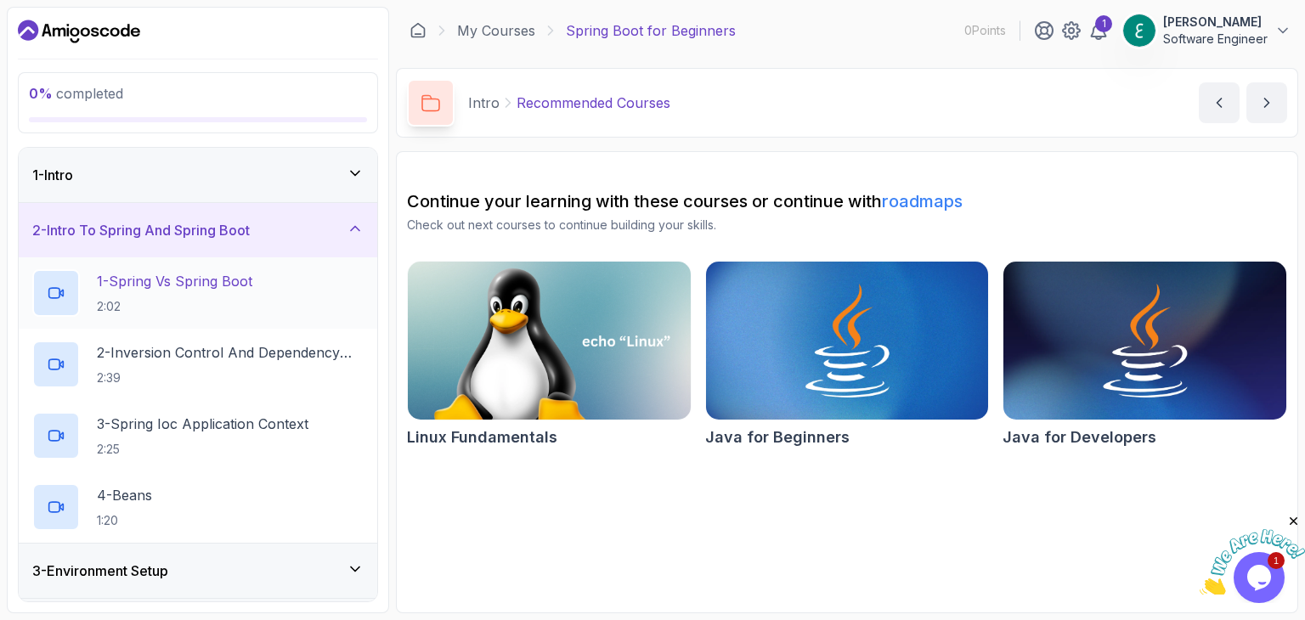
click at [163, 279] on p "1 - Spring Vs Spring Boot" at bounding box center [174, 281] width 155 height 20
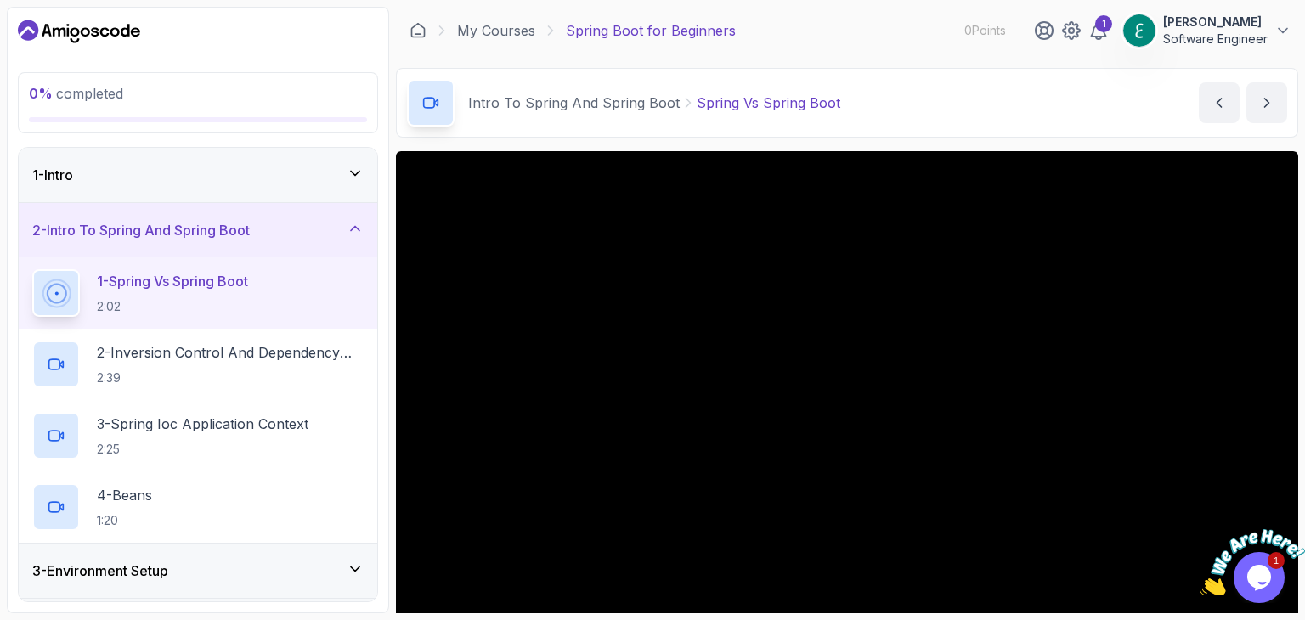
scroll to position [163, 0]
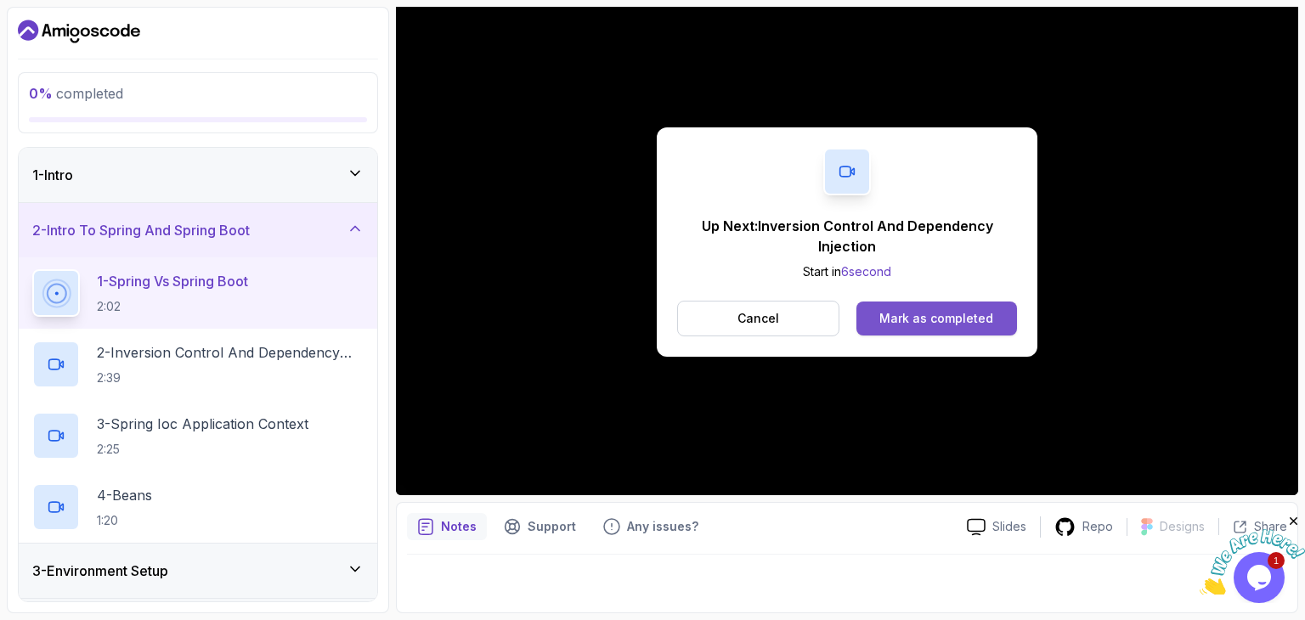
click at [920, 321] on div "Mark as completed" at bounding box center [936, 318] width 114 height 17
